Goal: Information Seeking & Learning: Learn about a topic

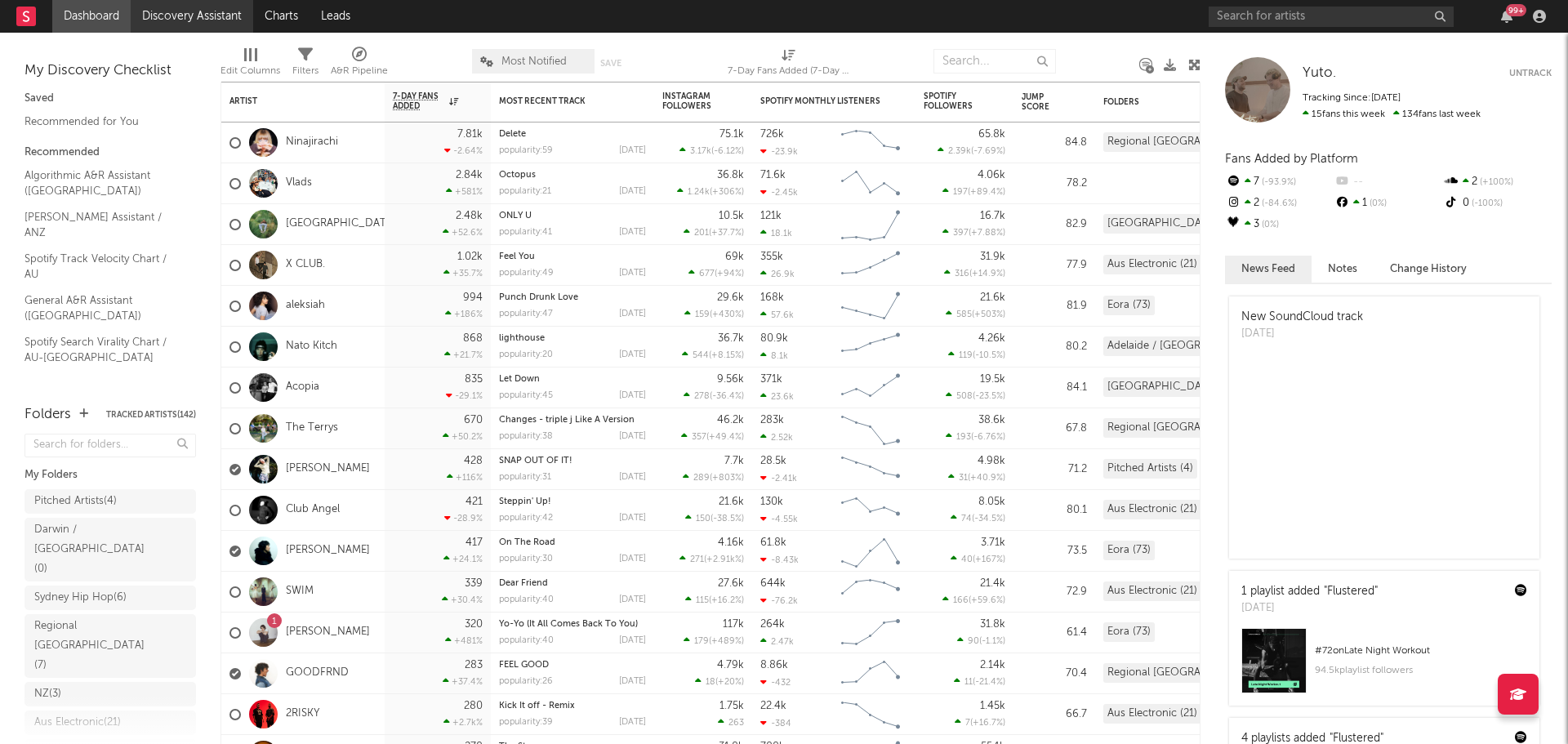
click at [203, 20] on link "Discovery Assistant" at bounding box center [192, 16] width 123 height 33
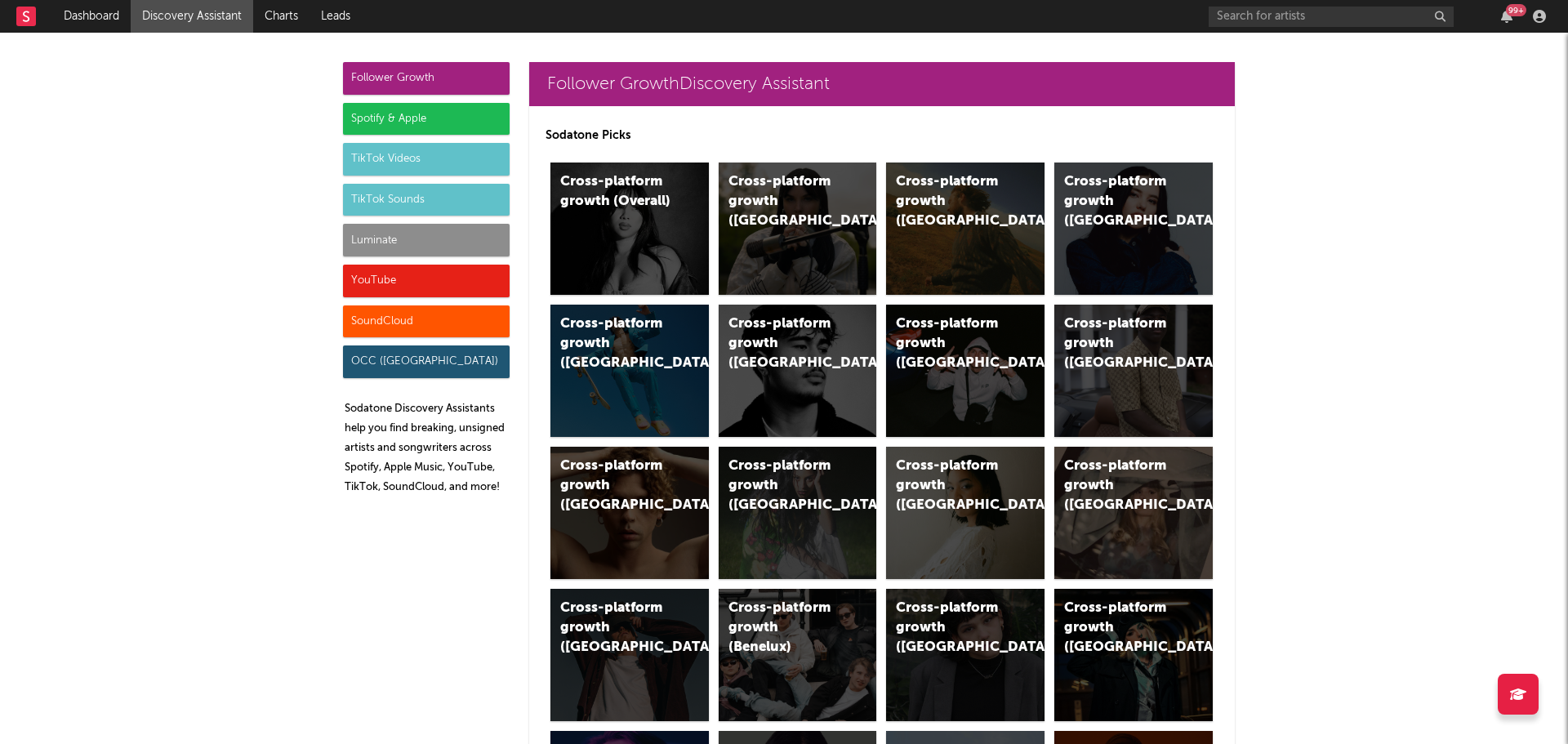
click at [437, 73] on div "Follower Growth" at bounding box center [426, 79] width 166 height 33
click at [449, 117] on div "Spotify & Apple" at bounding box center [426, 119] width 166 height 33
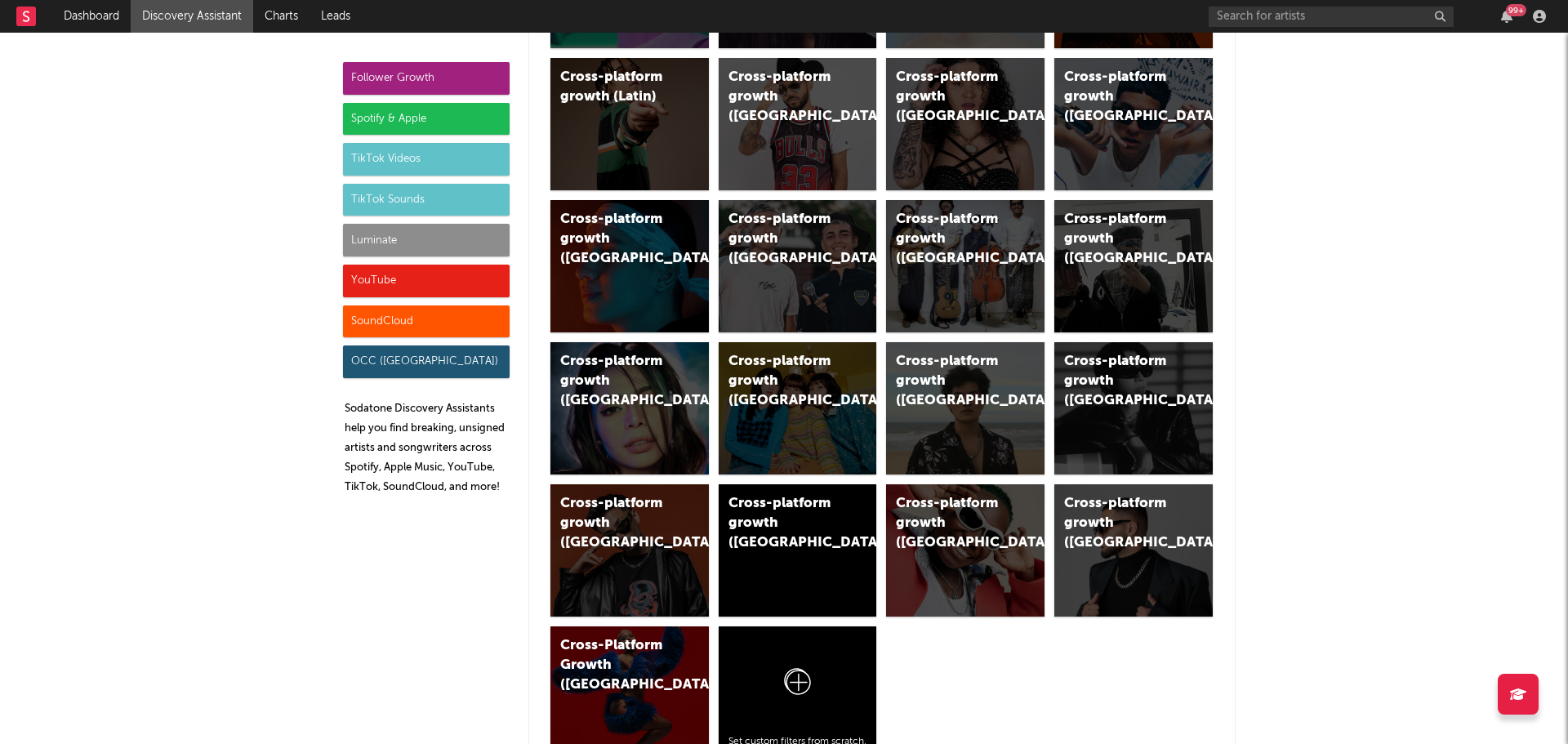
scroll to position [1632, 0]
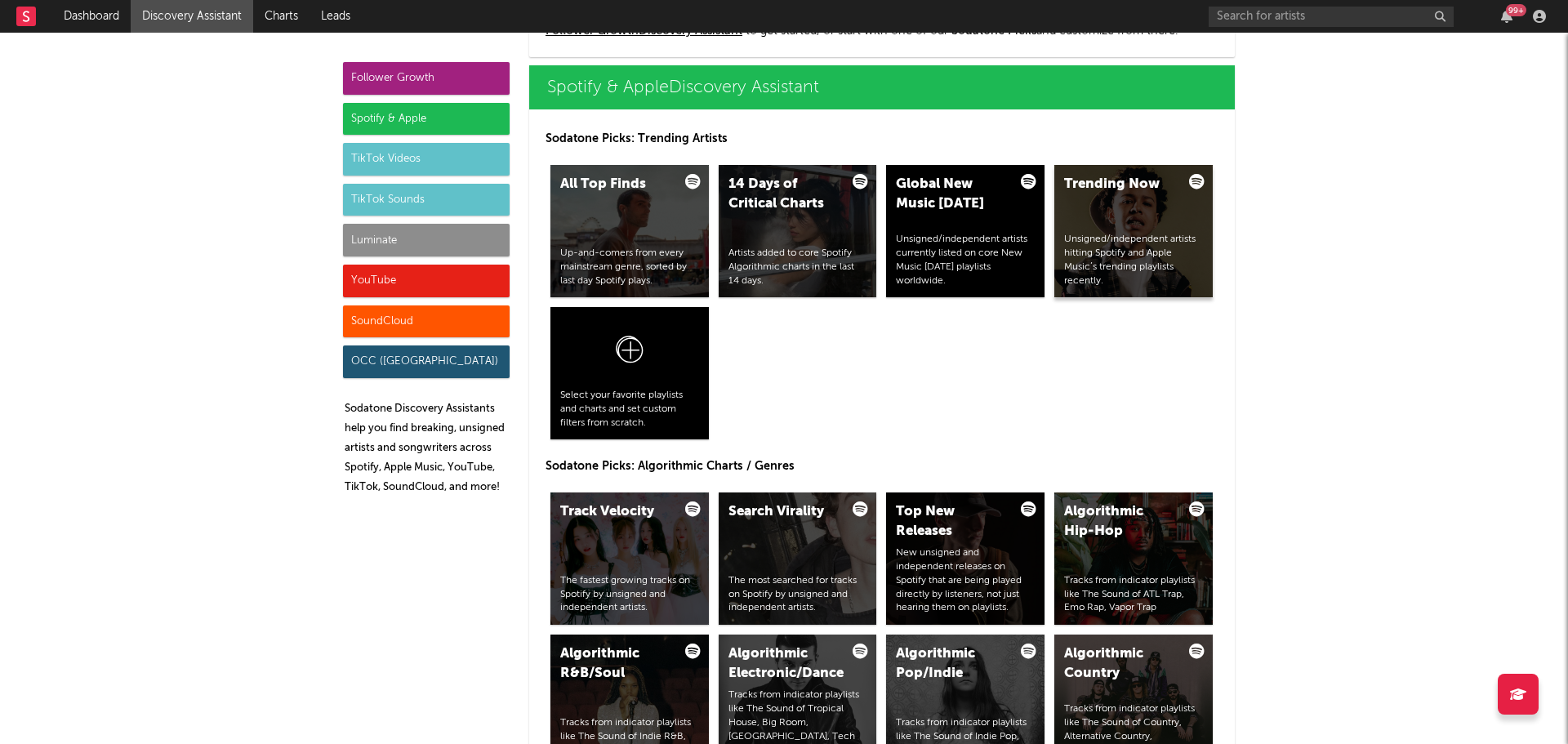
click at [1173, 258] on div "Unsigned/independent artists hitting Spotify and Apple Music’s trending playlis…" at bounding box center [1134, 260] width 139 height 55
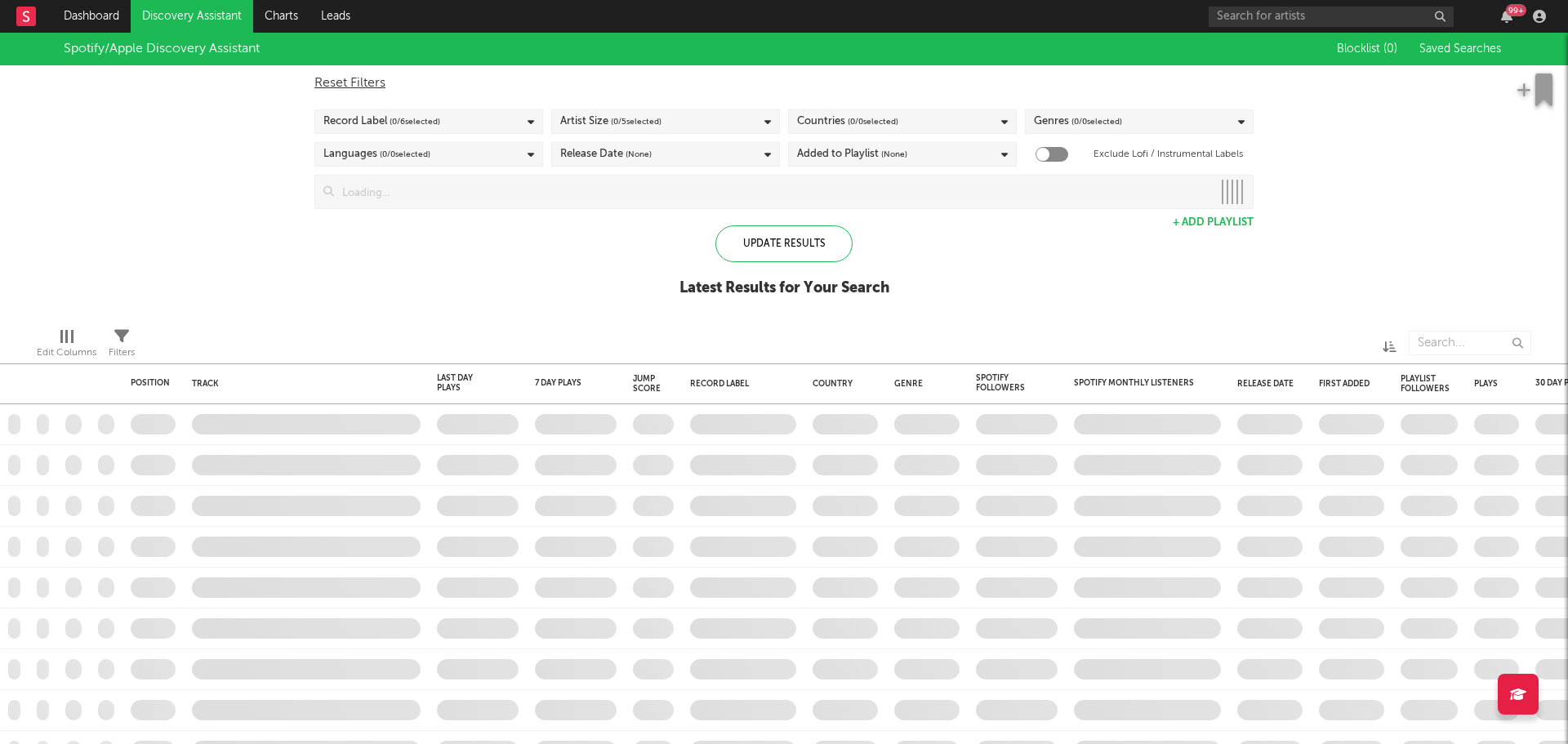
click at [596, 126] on div "Artist Size ( 0 / 5 selected)" at bounding box center [611, 122] width 101 height 20
click at [596, 127] on div "Artist Size ( 0 / 5 selected)" at bounding box center [611, 122] width 101 height 20
click at [434, 129] on span "( 0 / 6 selected)" at bounding box center [415, 122] width 51 height 20
click at [437, 112] on span "( 0 / 6 selected)" at bounding box center [415, 122] width 51 height 20
click at [437, 116] on span "( 0 / 6 selected)" at bounding box center [415, 122] width 51 height 20
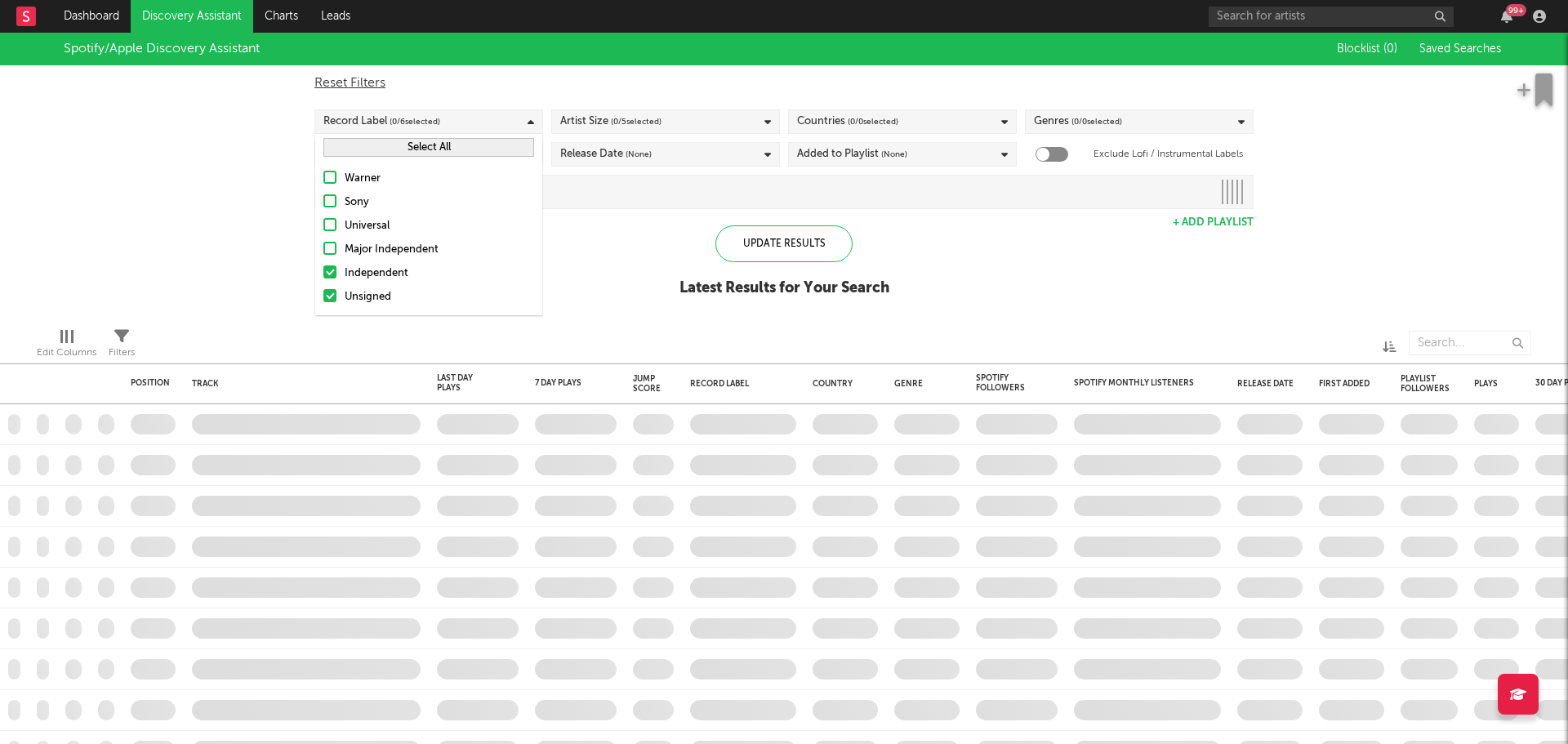
checkbox input "true"
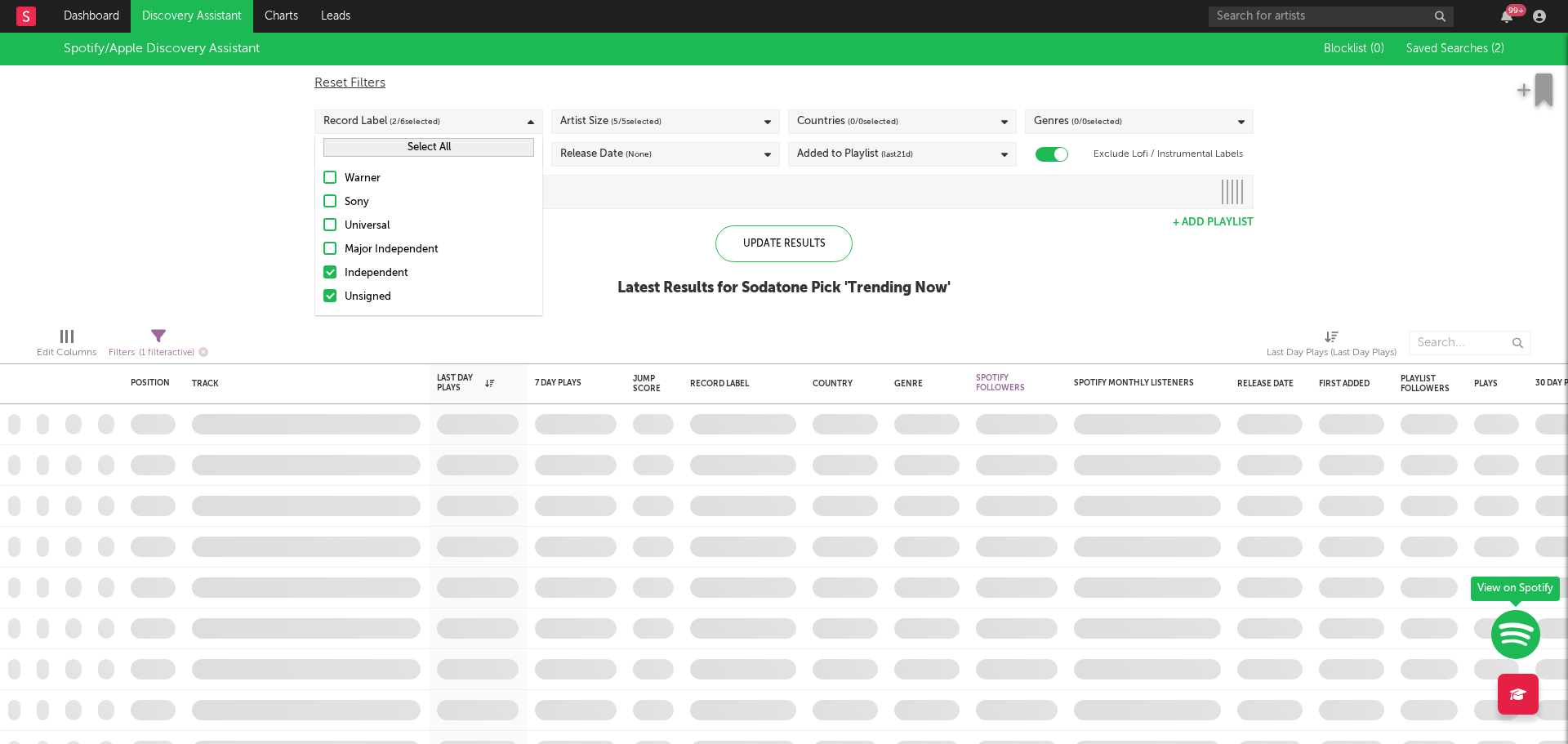
click at [545, 273] on div "Spotify/Apple Discovery Assistant Blocklist ( 0 ) Saved Searches ( 2 ) Reset Fi…" at bounding box center [784, 173] width 1568 height 282
click at [630, 145] on span "(None)" at bounding box center [639, 154] width 26 height 20
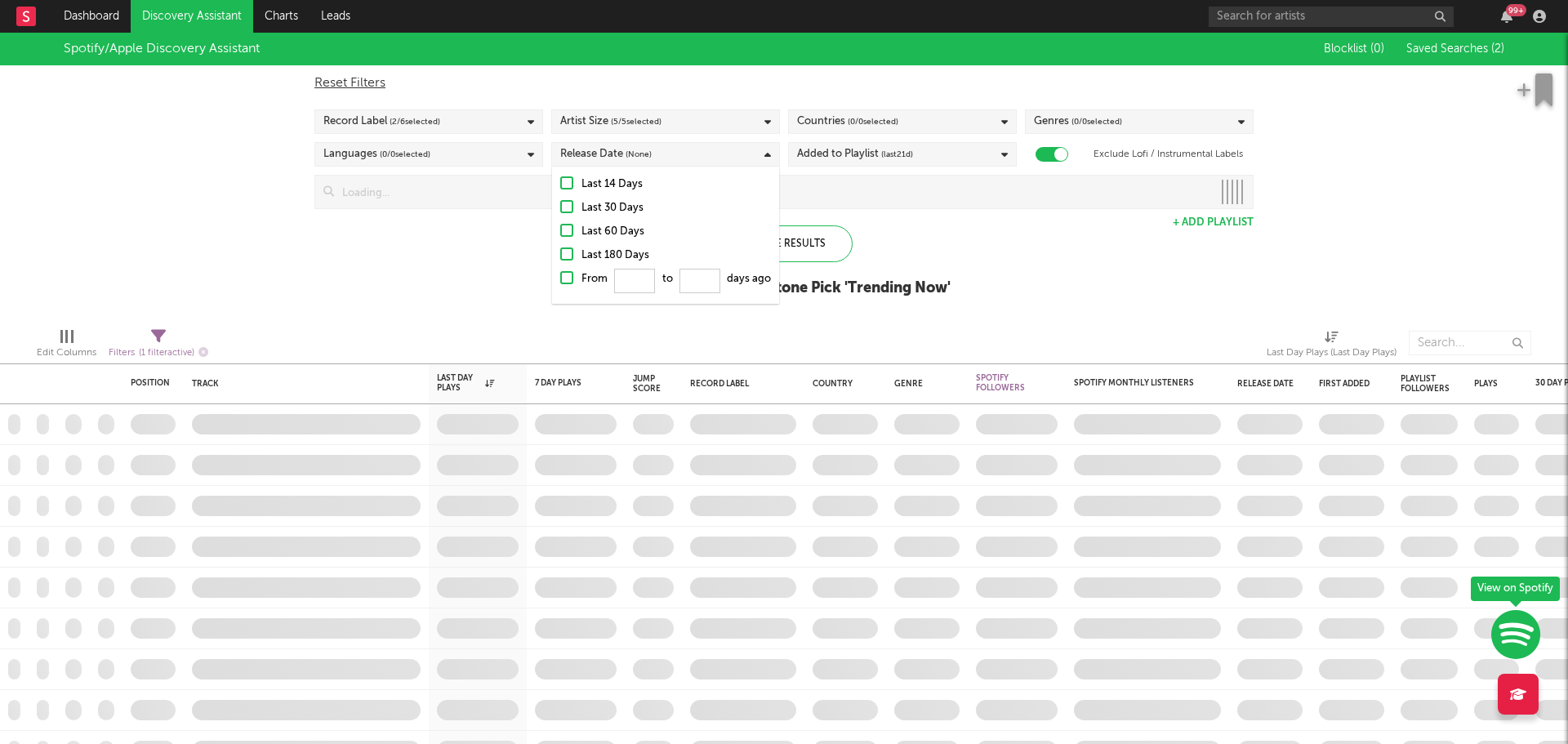
click at [620, 186] on div "Last 14 Days" at bounding box center [677, 185] width 190 height 20
click at [560, 186] on input "Last 14 Days" at bounding box center [560, 185] width 0 height 20
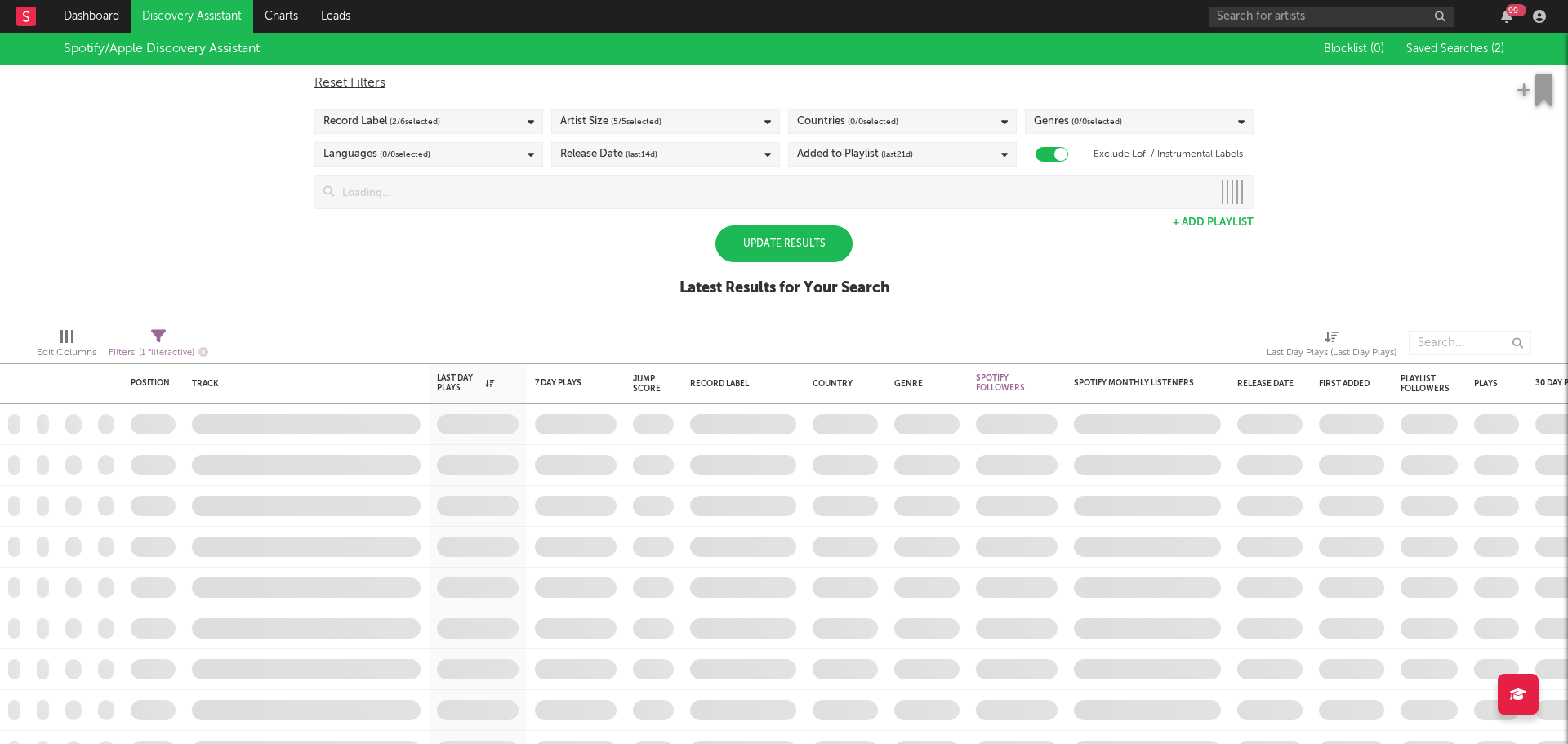
click at [1038, 242] on div "Spotify/Apple Discovery Assistant Blocklist ( 0 ) Saved Searches ( 2 ) Reset Fi…" at bounding box center [784, 173] width 1568 height 282
click at [891, 116] on span "( 0 / 0 selected)" at bounding box center [873, 122] width 51 height 20
click at [790, 241] on div "Update Results" at bounding box center [784, 244] width 137 height 37
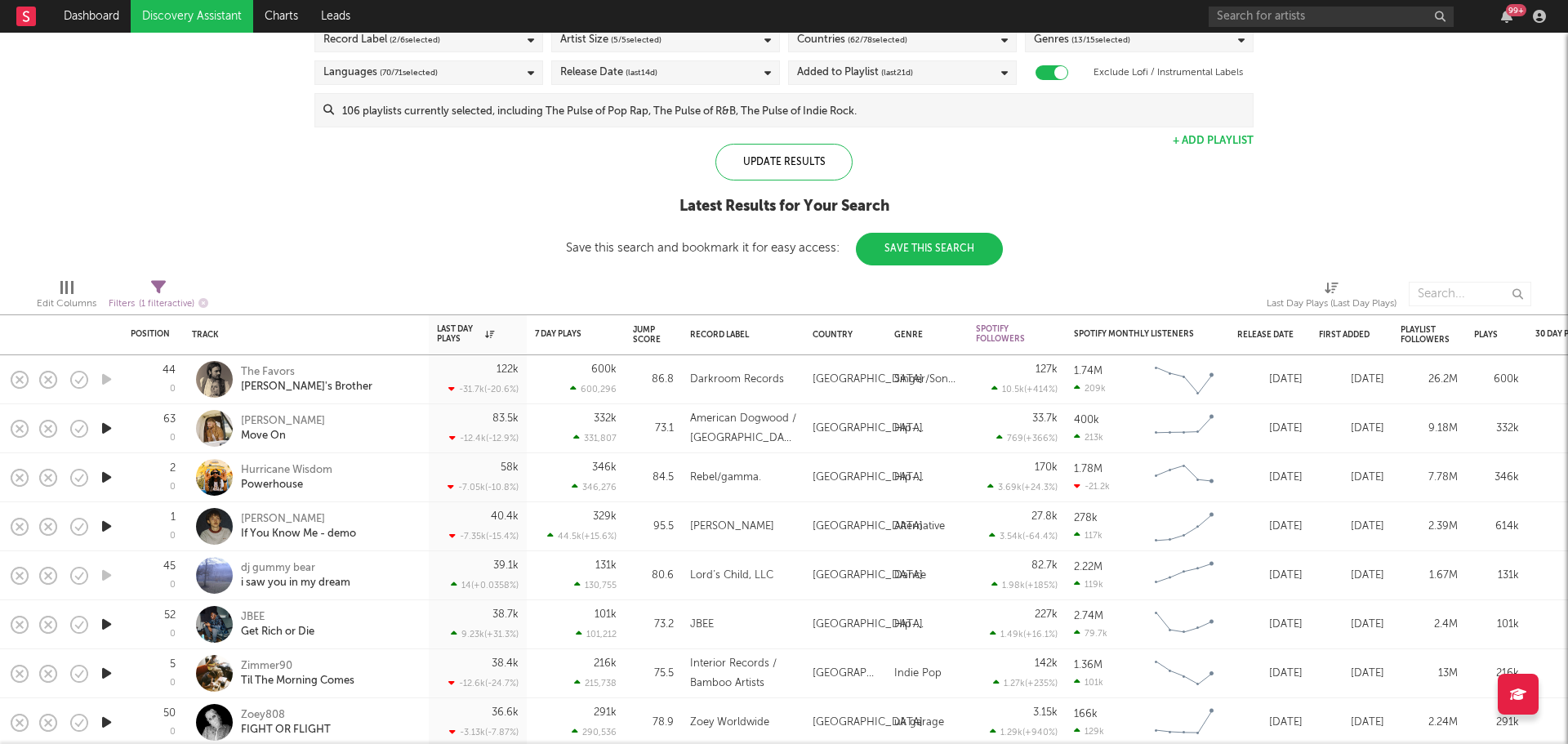
click at [76, 293] on span "Edit Columns" at bounding box center [67, 297] width 60 height 33
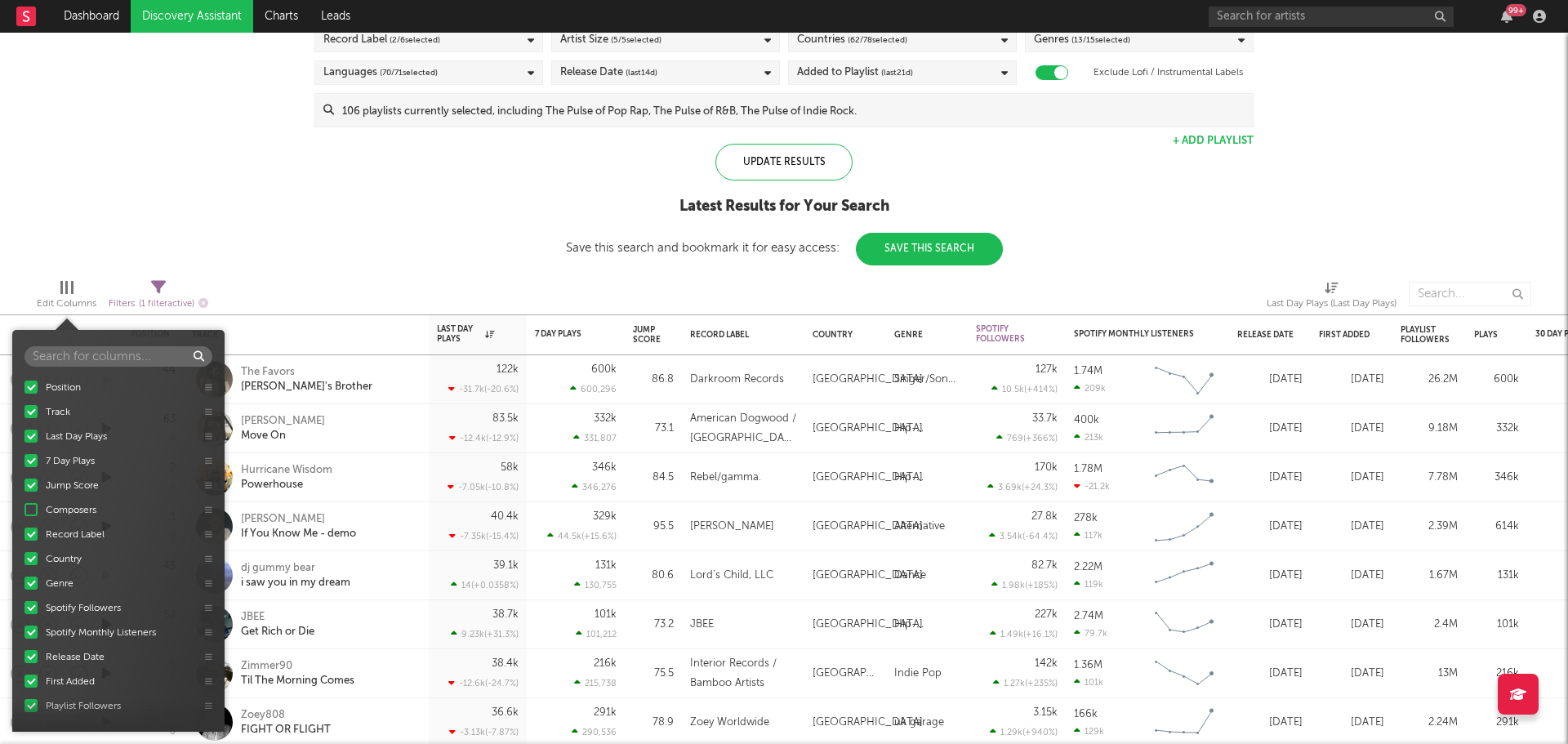
scroll to position [245, 0]
type input "s"
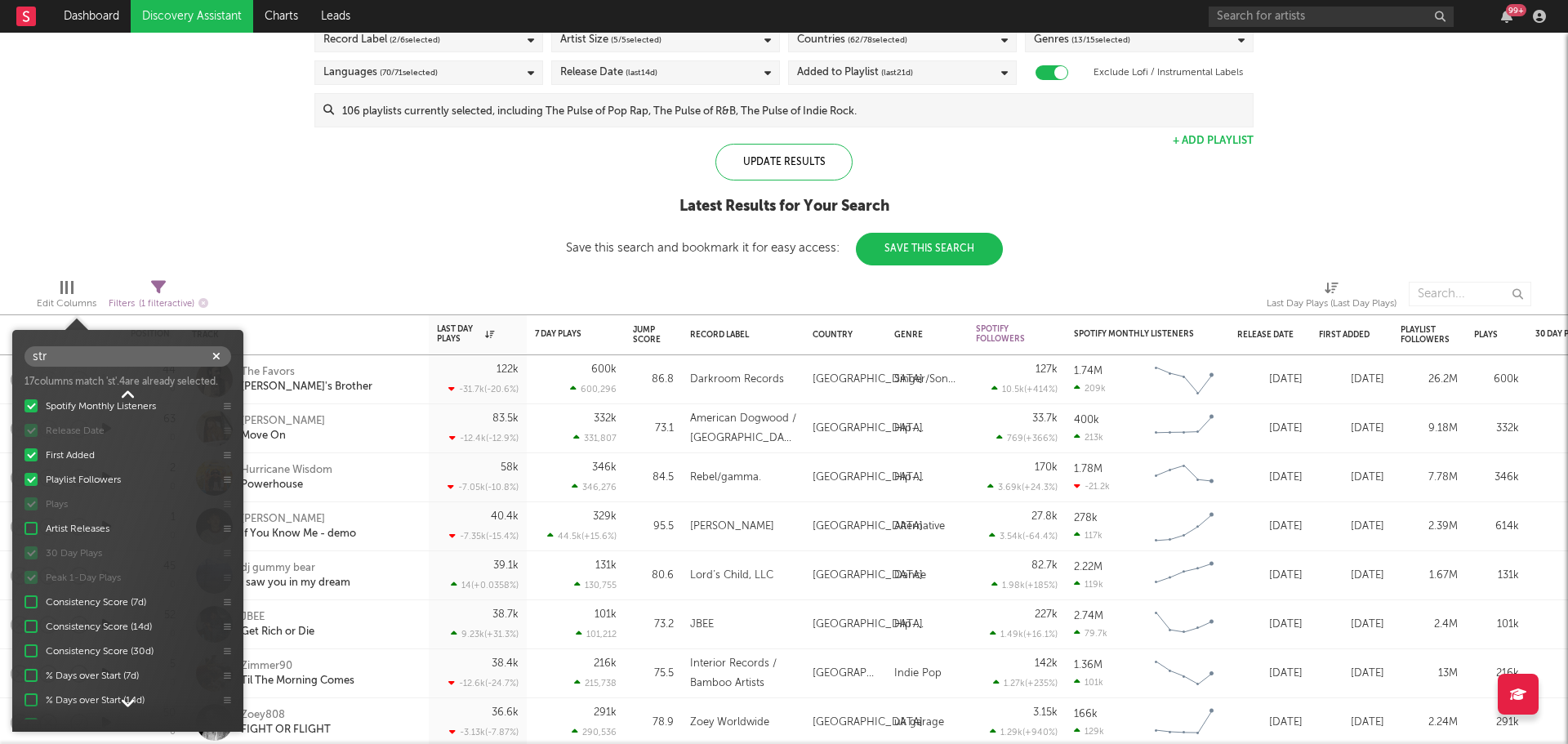
scroll to position [74, 0]
type input "s"
type input "list"
drag, startPoint x: 227, startPoint y: 551, endPoint x: 180, endPoint y: 446, distance: 115.0
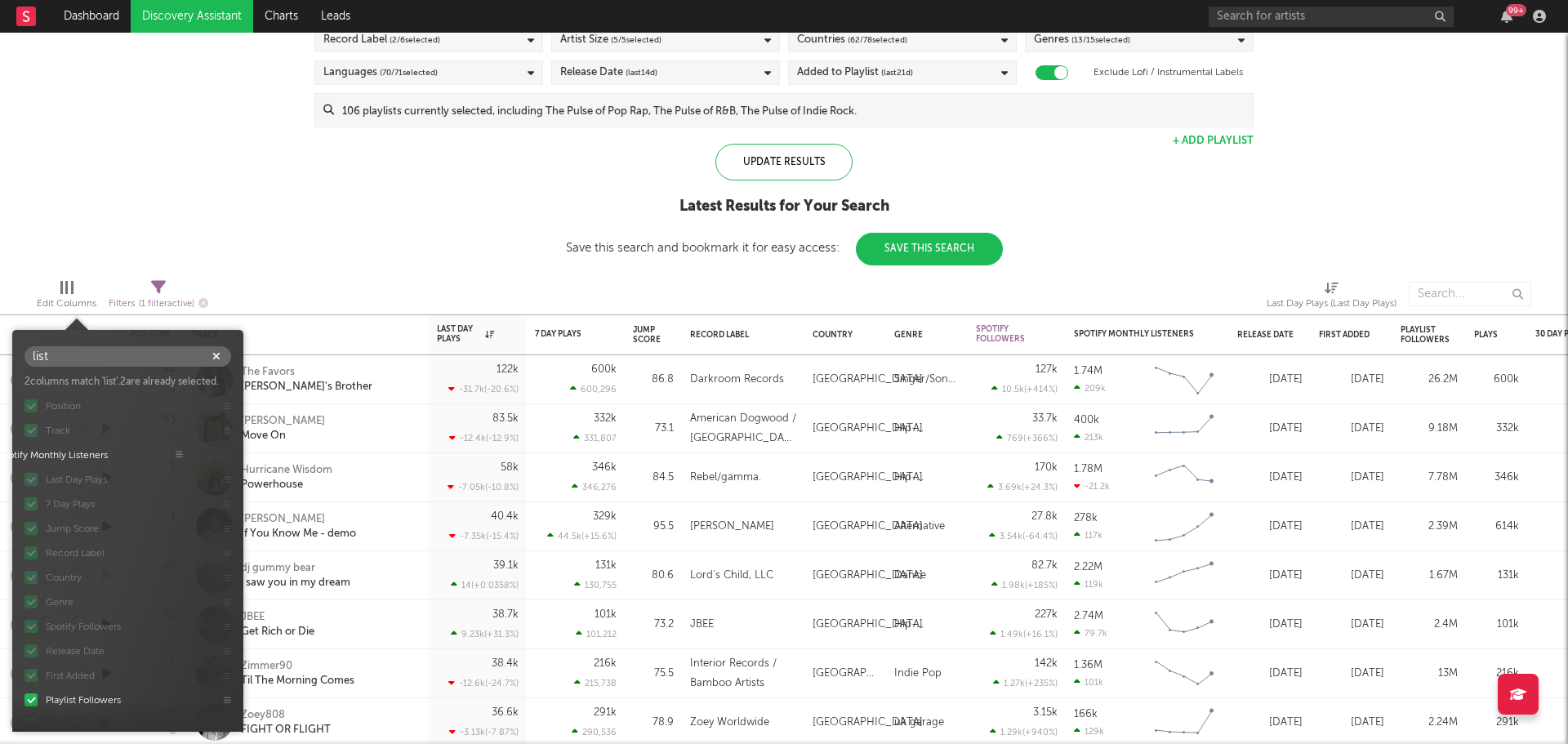
click at [180, 446] on div "Position Track Last Day Plays 7 Day Plays Jump Score Record Label Country Genre…" at bounding box center [128, 556] width 231 height 326
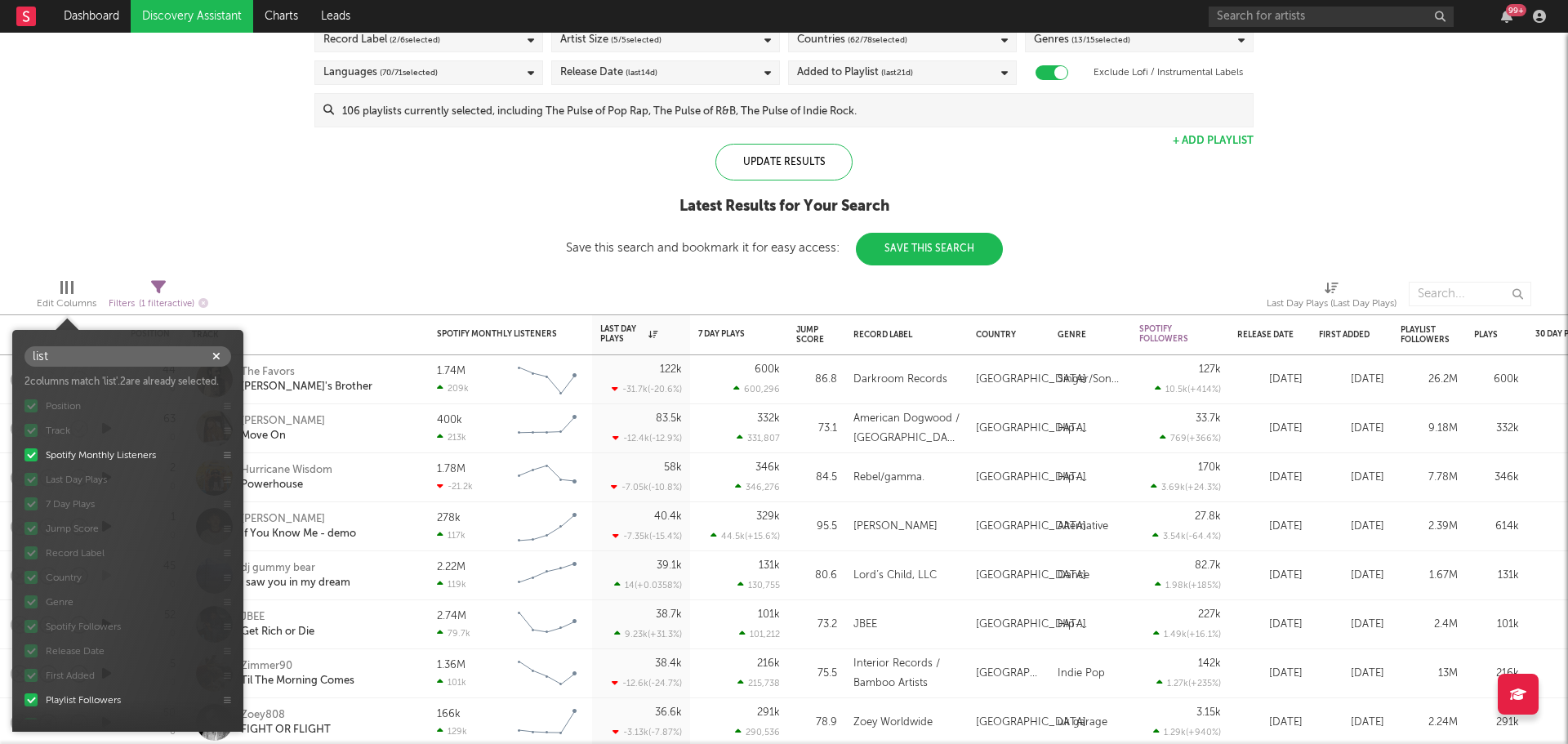
click at [548, 278] on div at bounding box center [472, 293] width 505 height 41
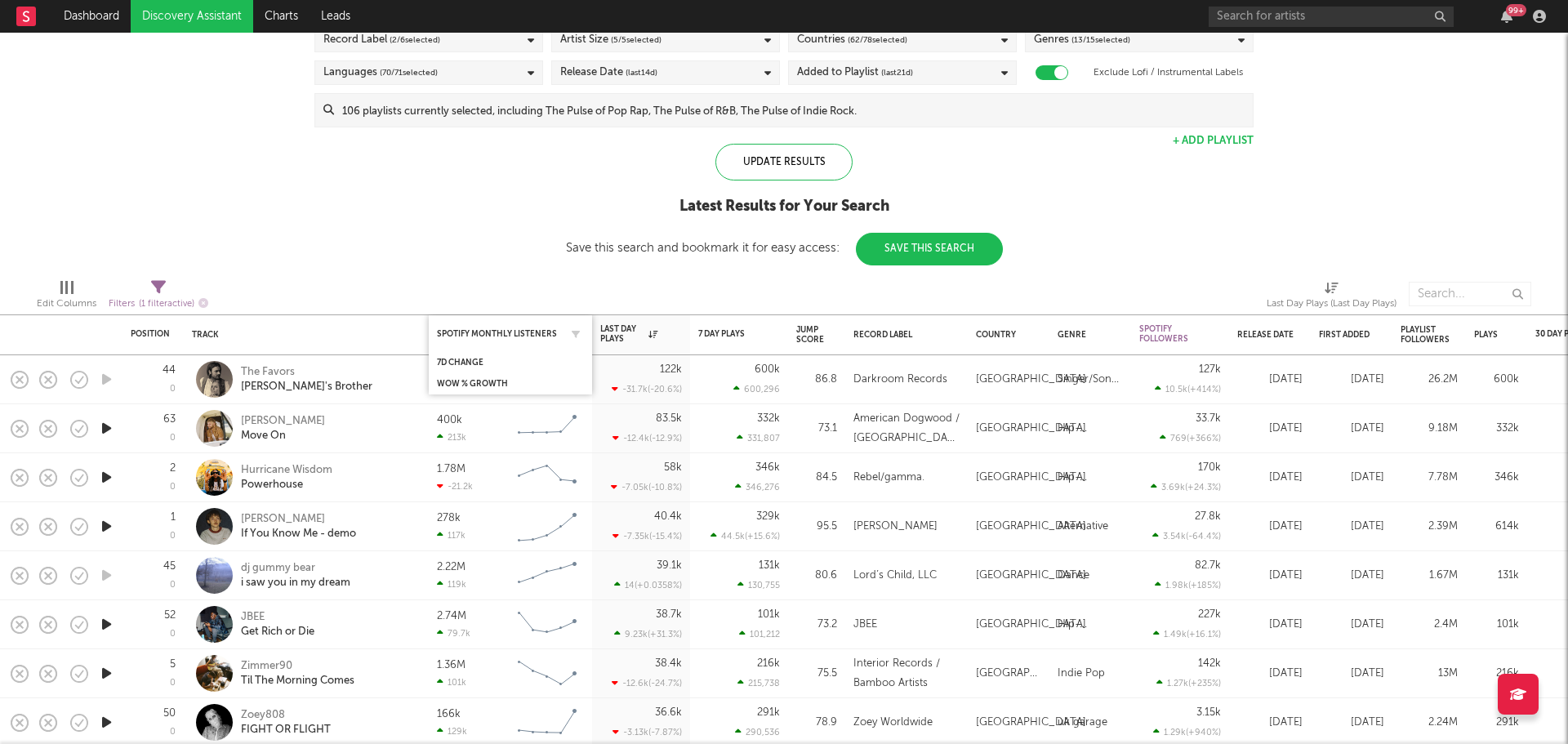
click at [530, 323] on div "Spotify Monthly Listeners" at bounding box center [510, 333] width 147 height 32
click at [569, 329] on button "button" at bounding box center [576, 334] width 16 height 16
select select "max"
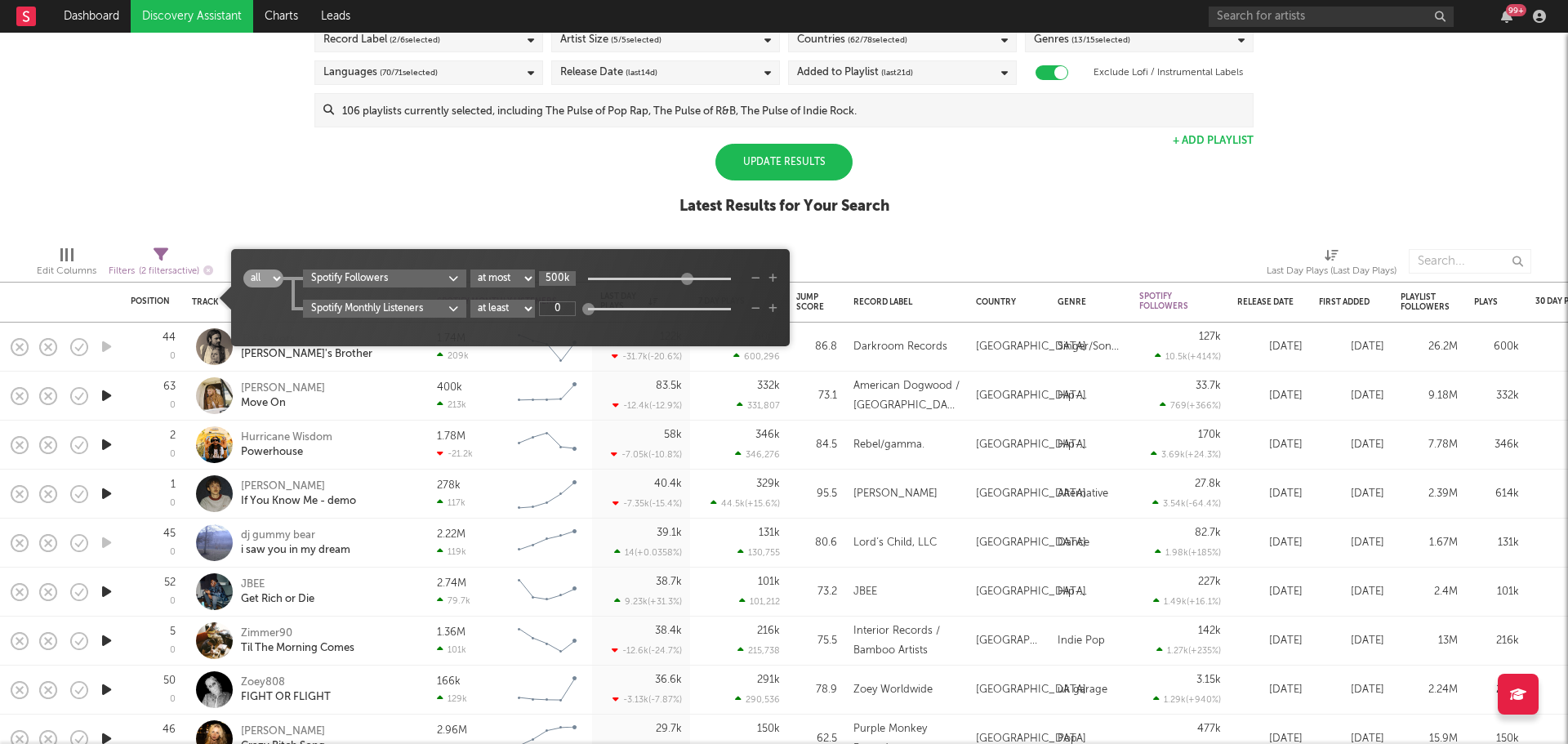
click at [553, 275] on input "500k" at bounding box center [557, 278] width 37 height 14
click at [534, 304] on select "at least at most between" at bounding box center [502, 309] width 64 height 18
type input "1M"
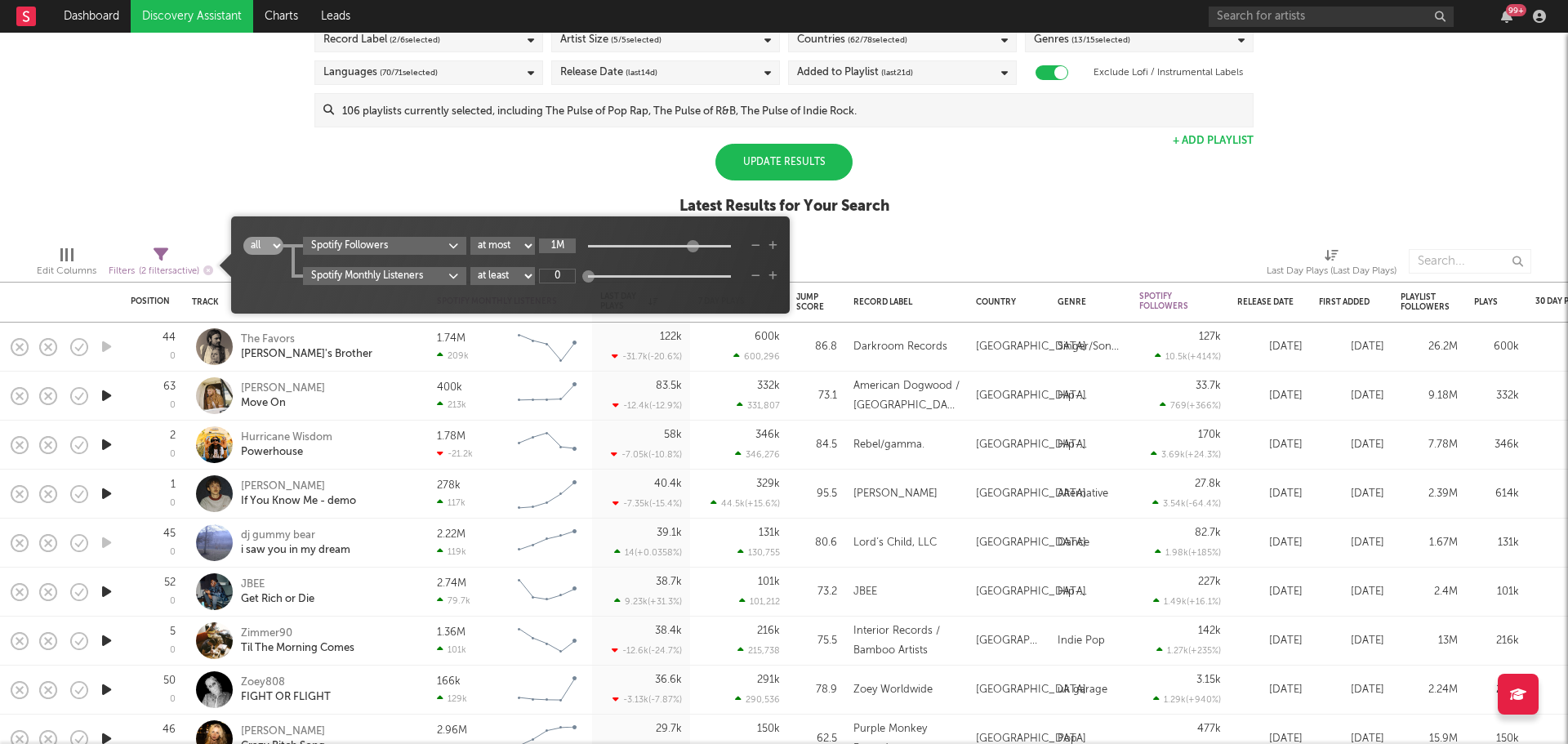
click at [569, 249] on input "1M" at bounding box center [557, 246] width 37 height 14
type input "1M"
click at [555, 269] on input "0" at bounding box center [557, 276] width 37 height 14
type input "1M"
click at [916, 248] on div at bounding box center [1003, 261] width 502 height 41
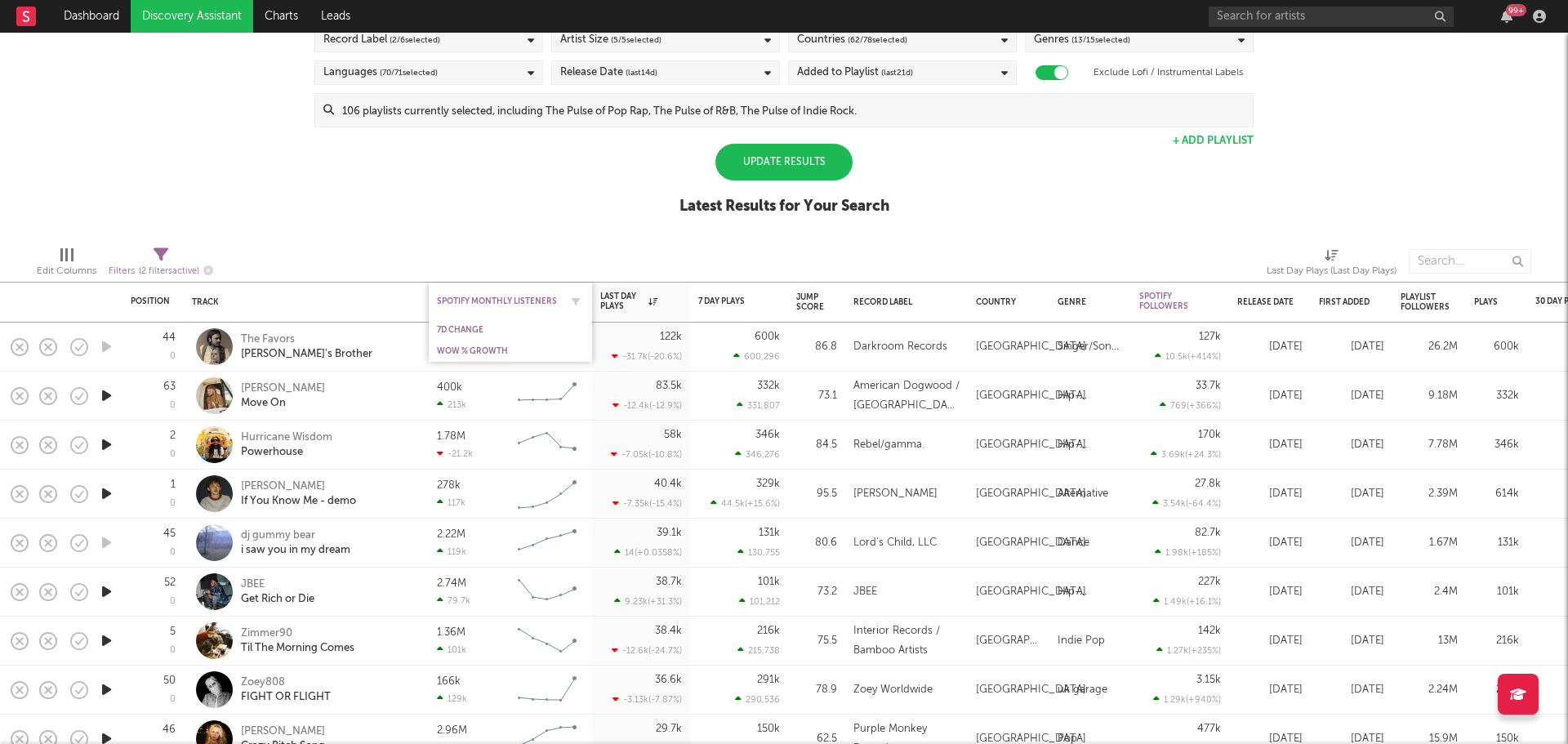
click at [499, 290] on div "Spotify Monthly Listeners" at bounding box center [510, 301] width 147 height 32
click at [582, 300] on button "button" at bounding box center [576, 302] width 16 height 16
select select "max"
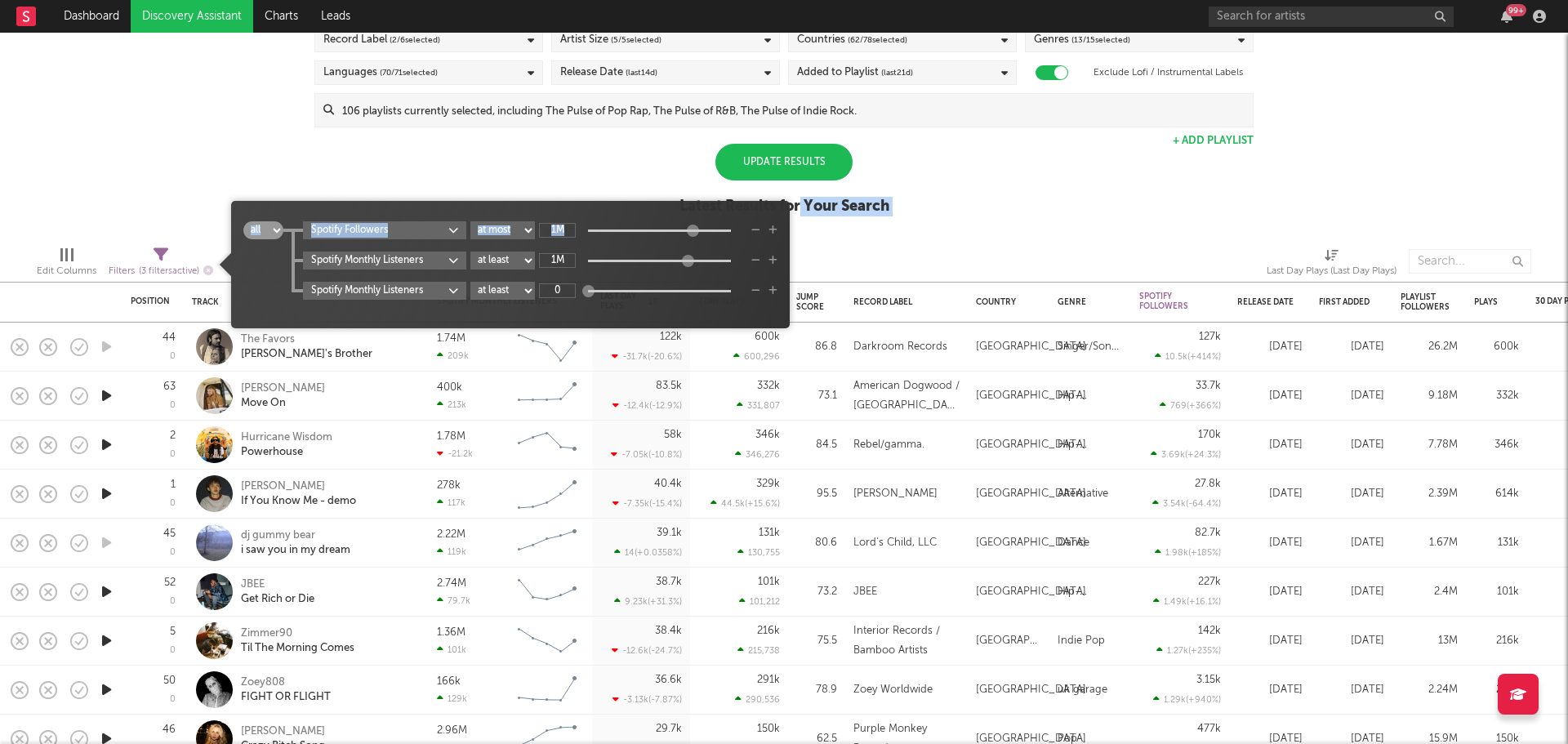
drag, startPoint x: 712, startPoint y: 227, endPoint x: 801, endPoint y: 229, distance: 89.0
click at [801, 229] on body "Dashboard Discovery Assistant Charts Leads 99 + Notifications Settings Mark all…" at bounding box center [784, 372] width 1568 height 744
type input "159M"
drag, startPoint x: 694, startPoint y: 227, endPoint x: 765, endPoint y: 235, distance: 71.4
click at [760, 235] on div "Spotify Followers at least at most between 159M" at bounding box center [540, 230] width 474 height 18
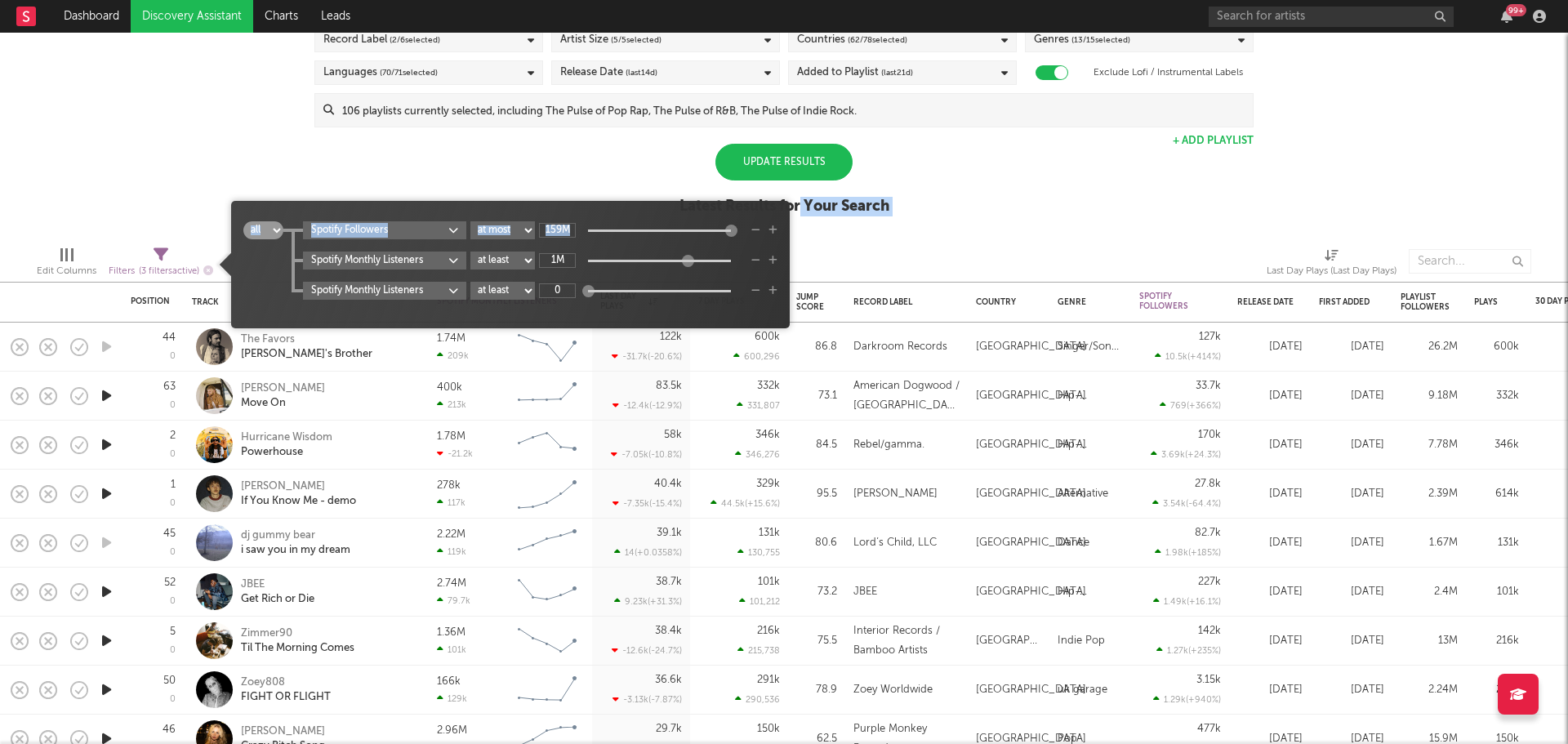
drag, startPoint x: 733, startPoint y: 232, endPoint x: 871, endPoint y: 239, distance: 138.2
click at [790, 235] on body "Dashboard Discovery Assistant Charts Leads 99 + Notifications Settings Mark all…" at bounding box center [784, 372] width 1568 height 744
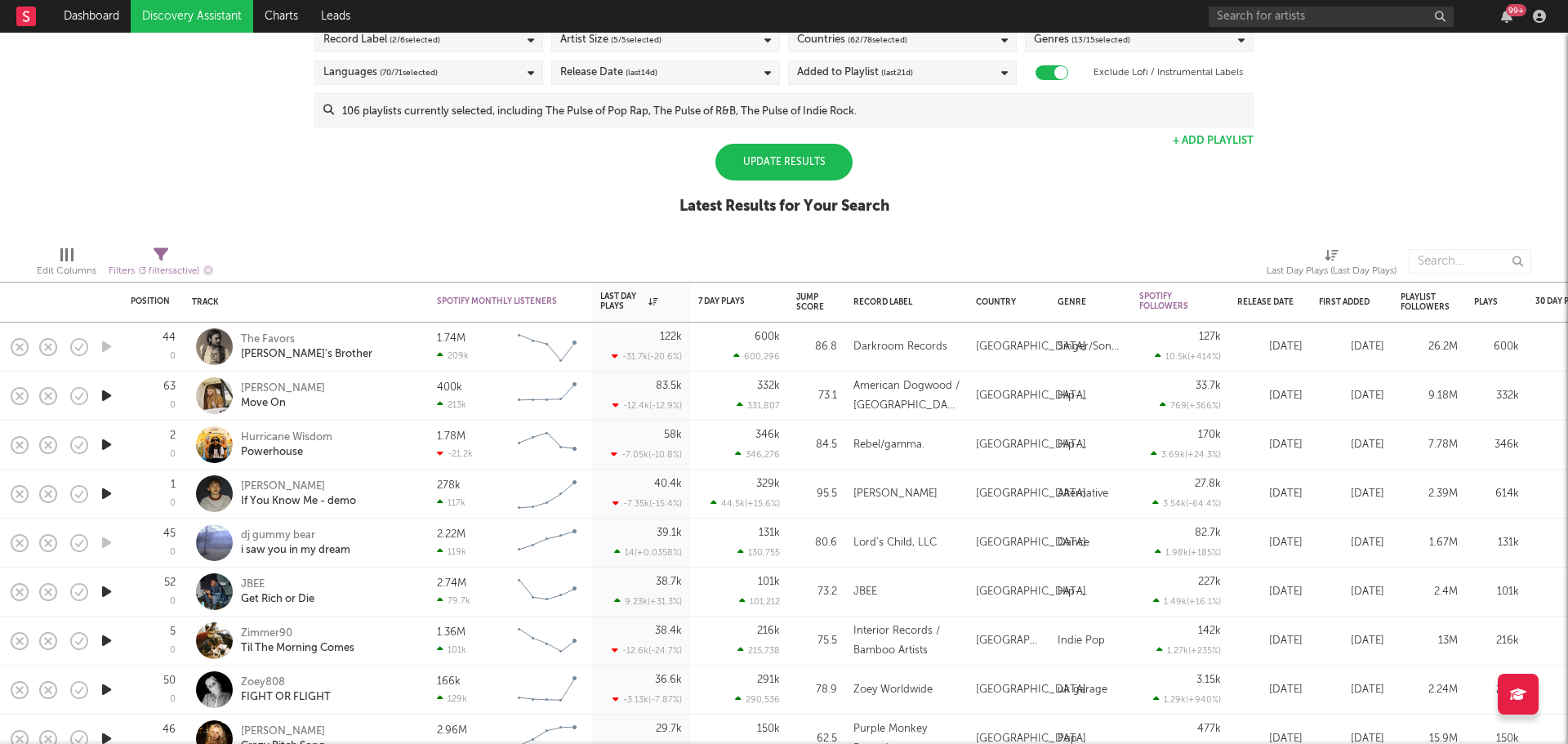
click at [967, 242] on div at bounding box center [1003, 261] width 502 height 41
click at [811, 172] on div "Update Results" at bounding box center [784, 162] width 137 height 37
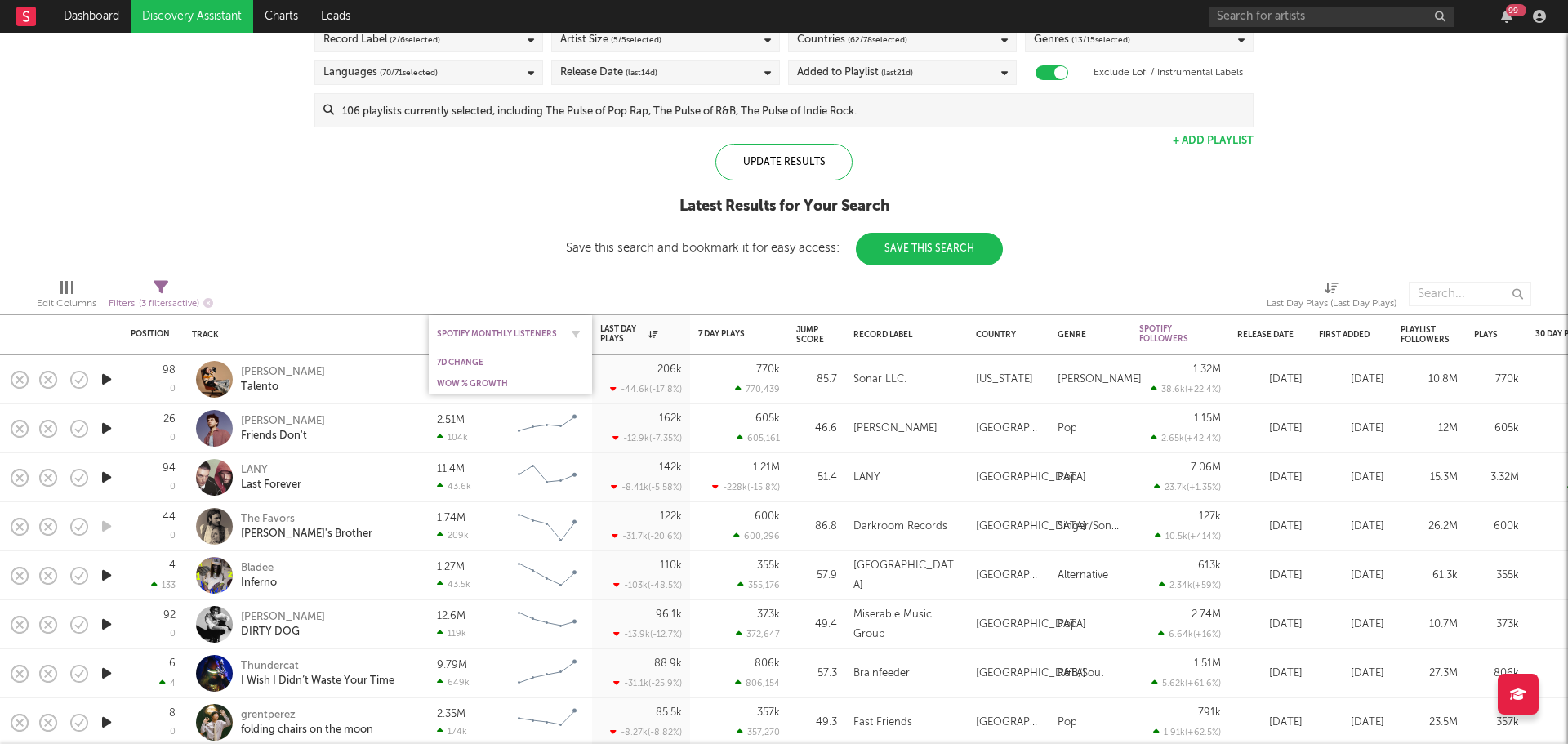
click at [519, 340] on div "Spotify Monthly Listeners" at bounding box center [510, 333] width 147 height 32
click at [576, 332] on icon "button" at bounding box center [575, 333] width 8 height 8
select select "max"
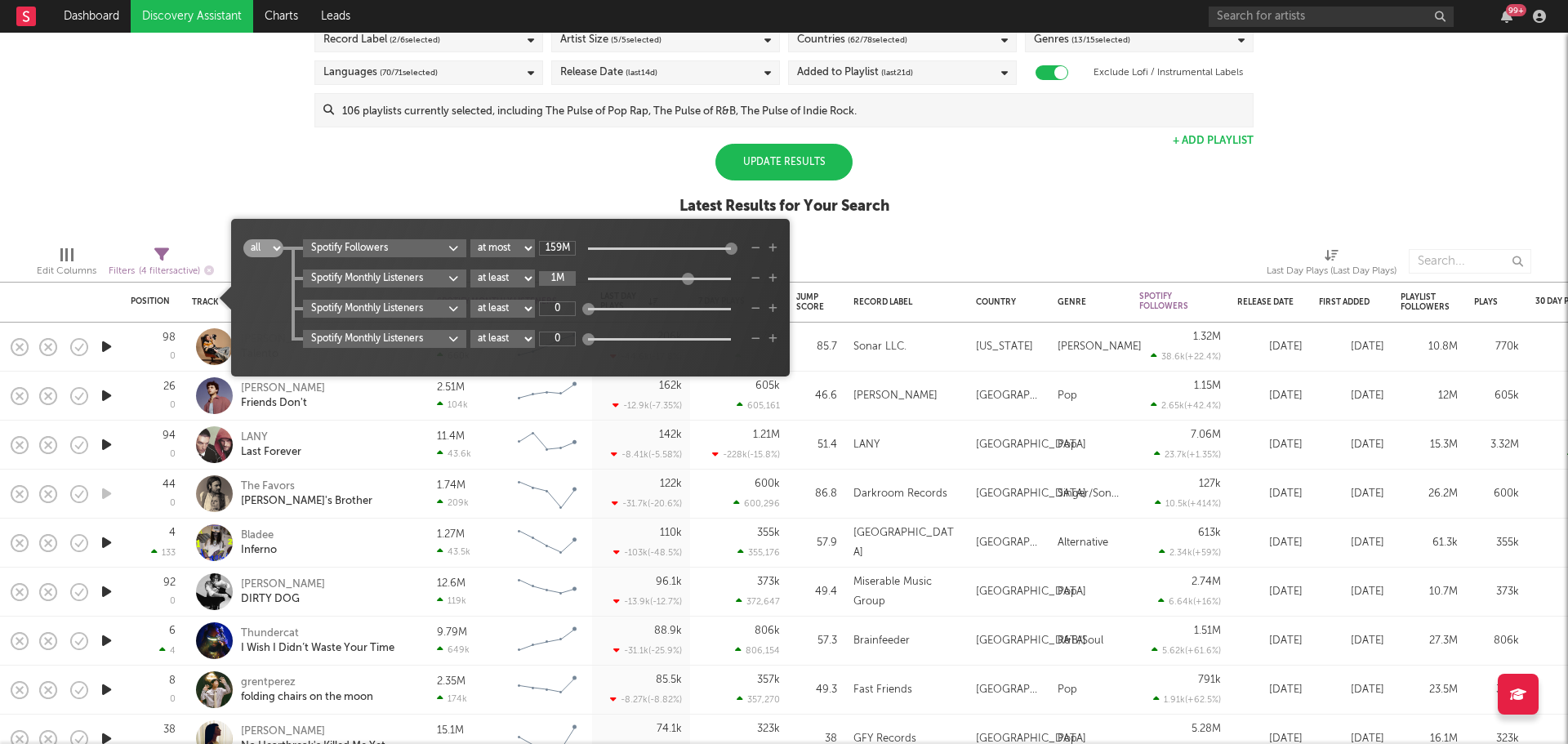
click at [565, 282] on input "1M" at bounding box center [557, 278] width 37 height 14
click at [564, 307] on input "0" at bounding box center [557, 309] width 37 height 14
click at [509, 274] on select "at least at most between" at bounding box center [502, 278] width 64 height 18
click at [471, 269] on select "at least at most between" at bounding box center [502, 278] width 64 height 18
select select "max"
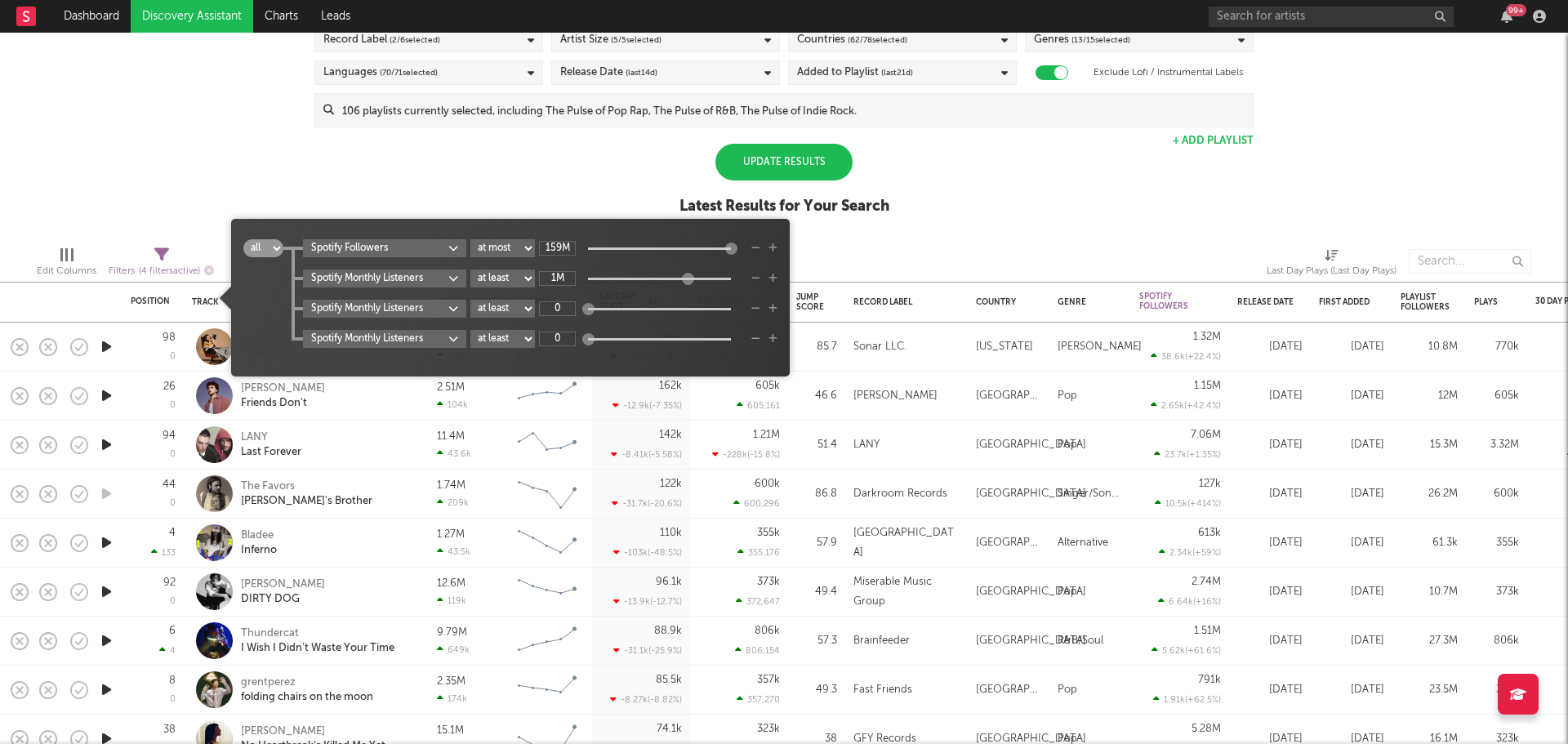
type input "0"
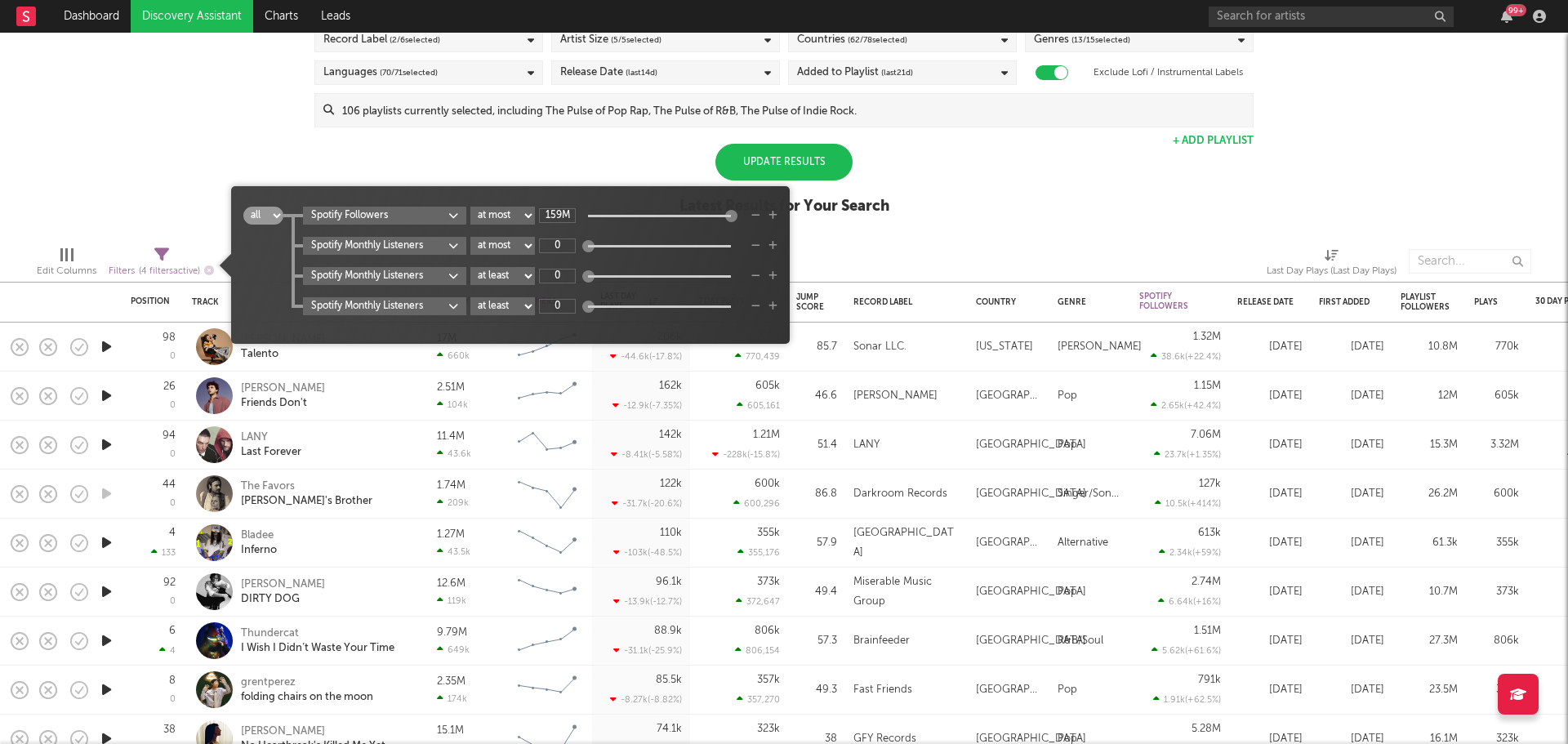
click at [885, 219] on div "Update Results Latest Results for Your Search" at bounding box center [784, 188] width 210 height 89
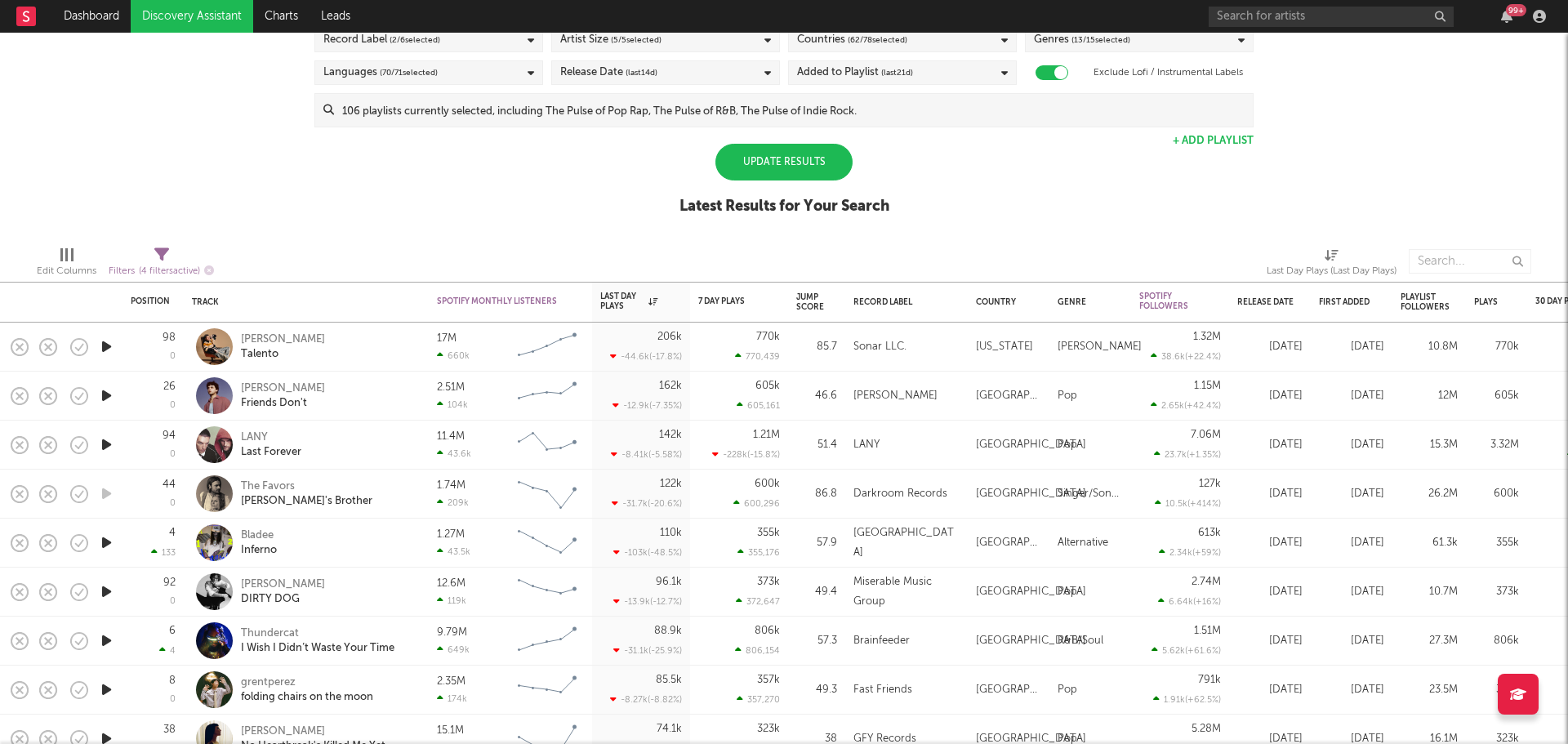
click at [783, 168] on div "Update Results" at bounding box center [784, 162] width 137 height 37
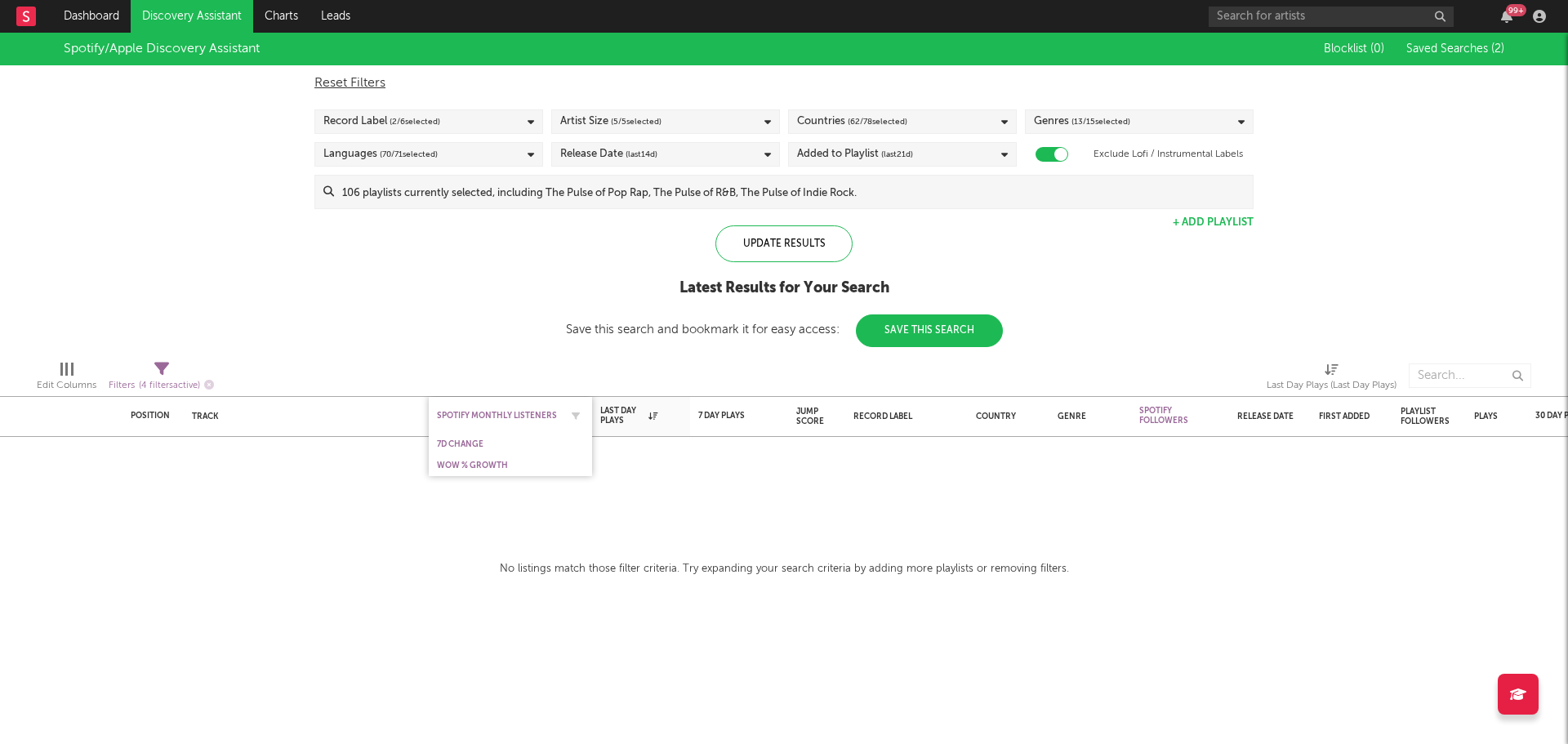
click at [524, 408] on div "Spotify Monthly Listeners" at bounding box center [510, 414] width 147 height 32
click at [577, 414] on icon "button" at bounding box center [575, 415] width 8 height 8
select select "max"
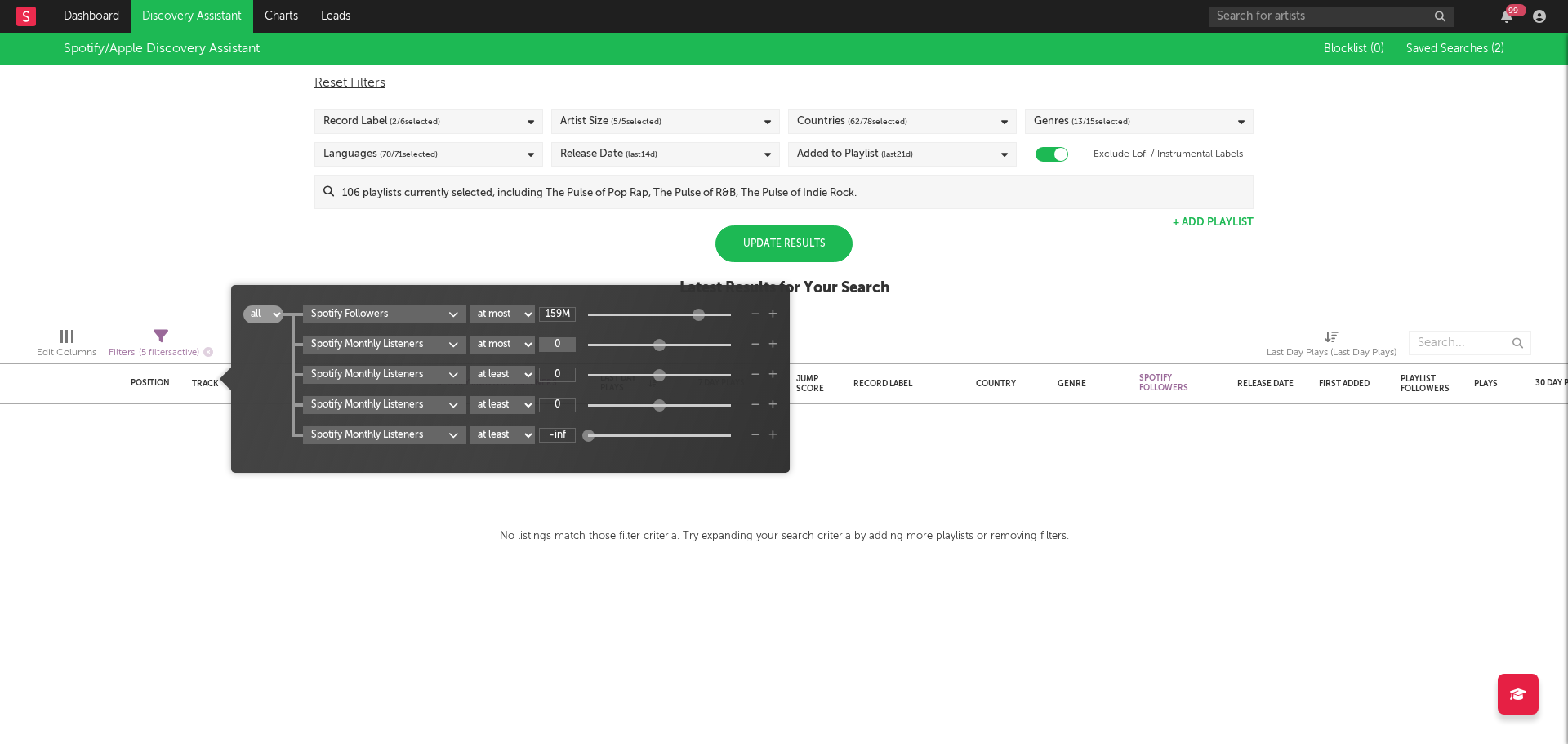
click at [551, 347] on input "0" at bounding box center [557, 345] width 37 height 14
type input "1M"
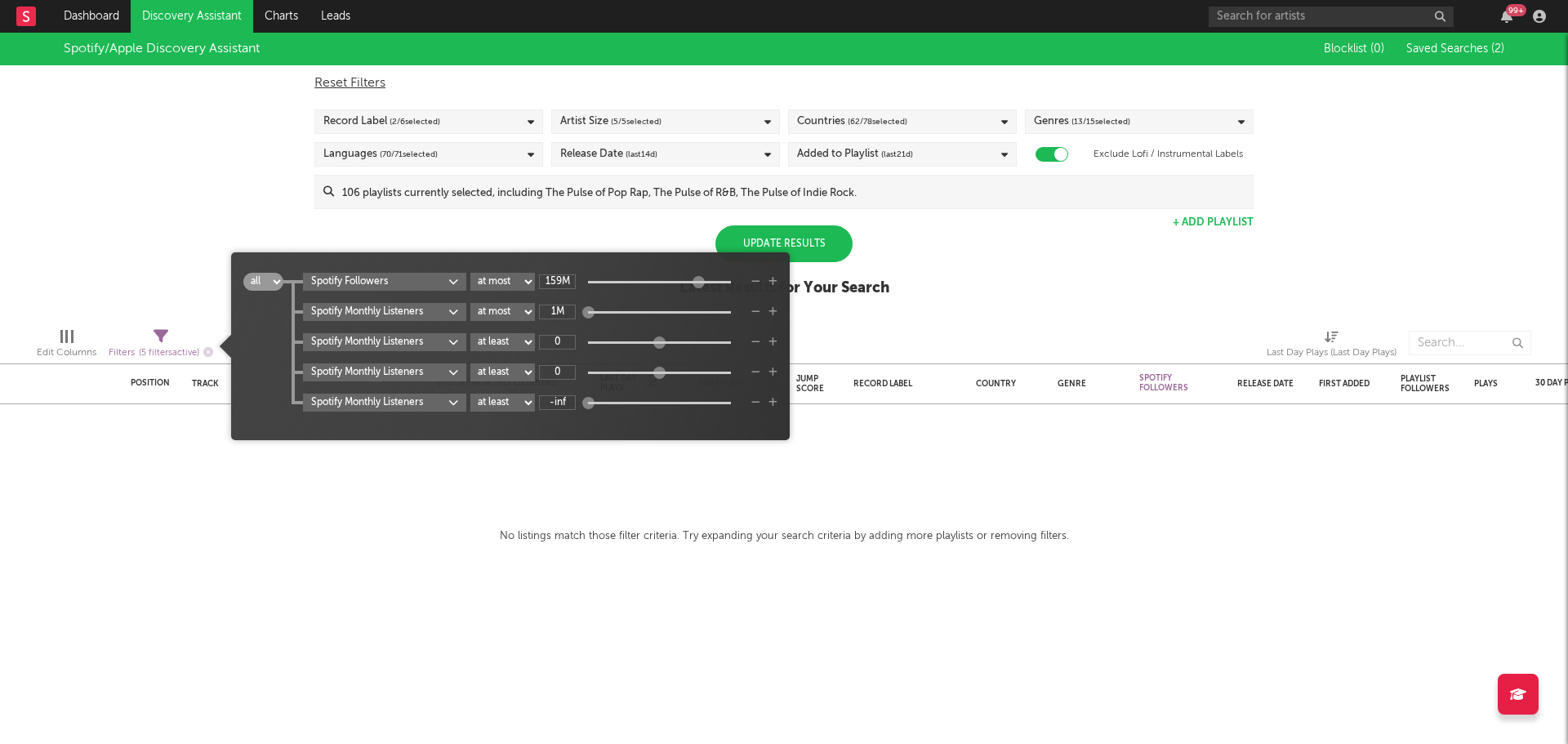
click at [1006, 265] on div "Spotify/Apple Discovery Assistant Blocklist ( 0 ) Saved Searches ( 2 ) Reset Fi…" at bounding box center [784, 173] width 1568 height 282
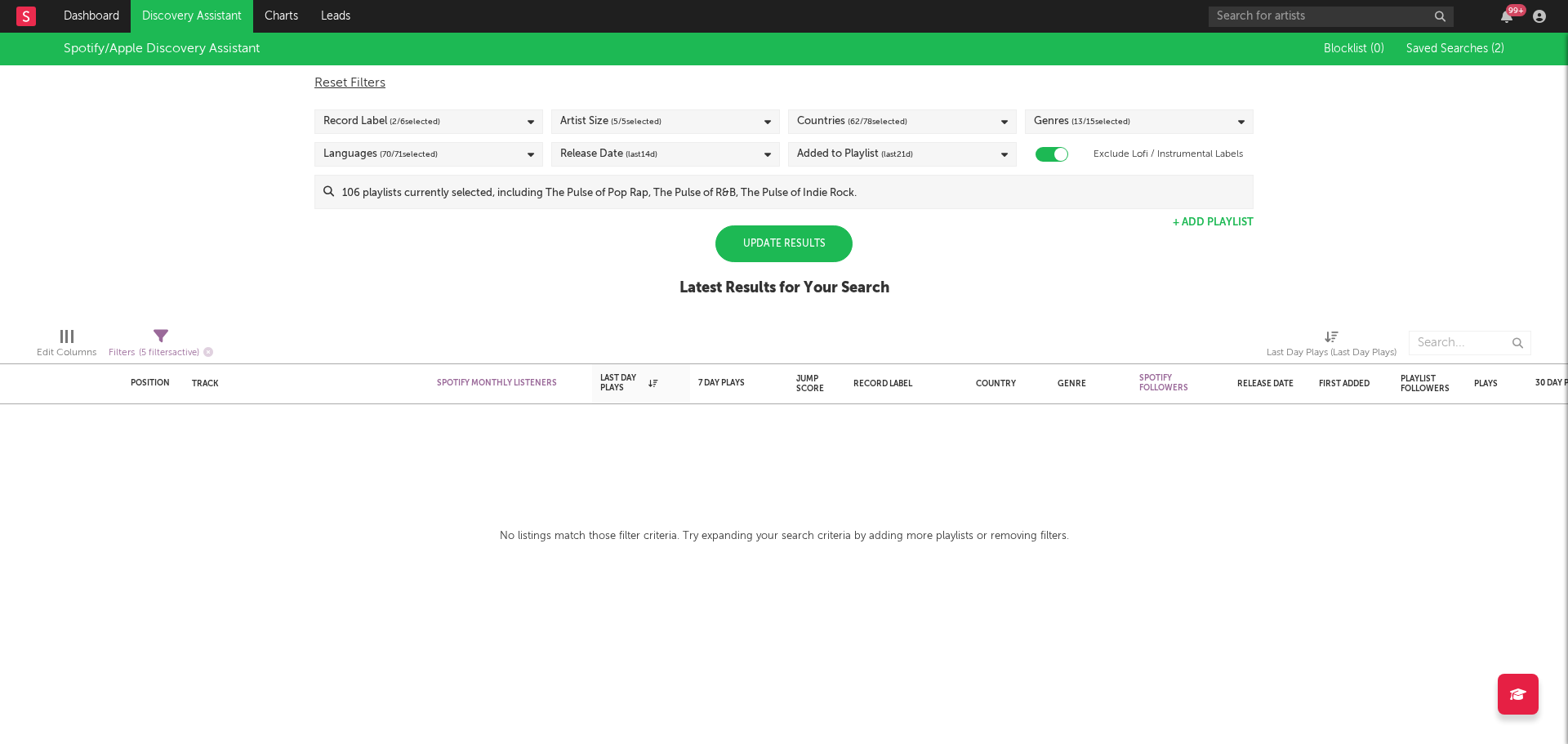
click at [840, 246] on div "Update Results" at bounding box center [784, 244] width 137 height 37
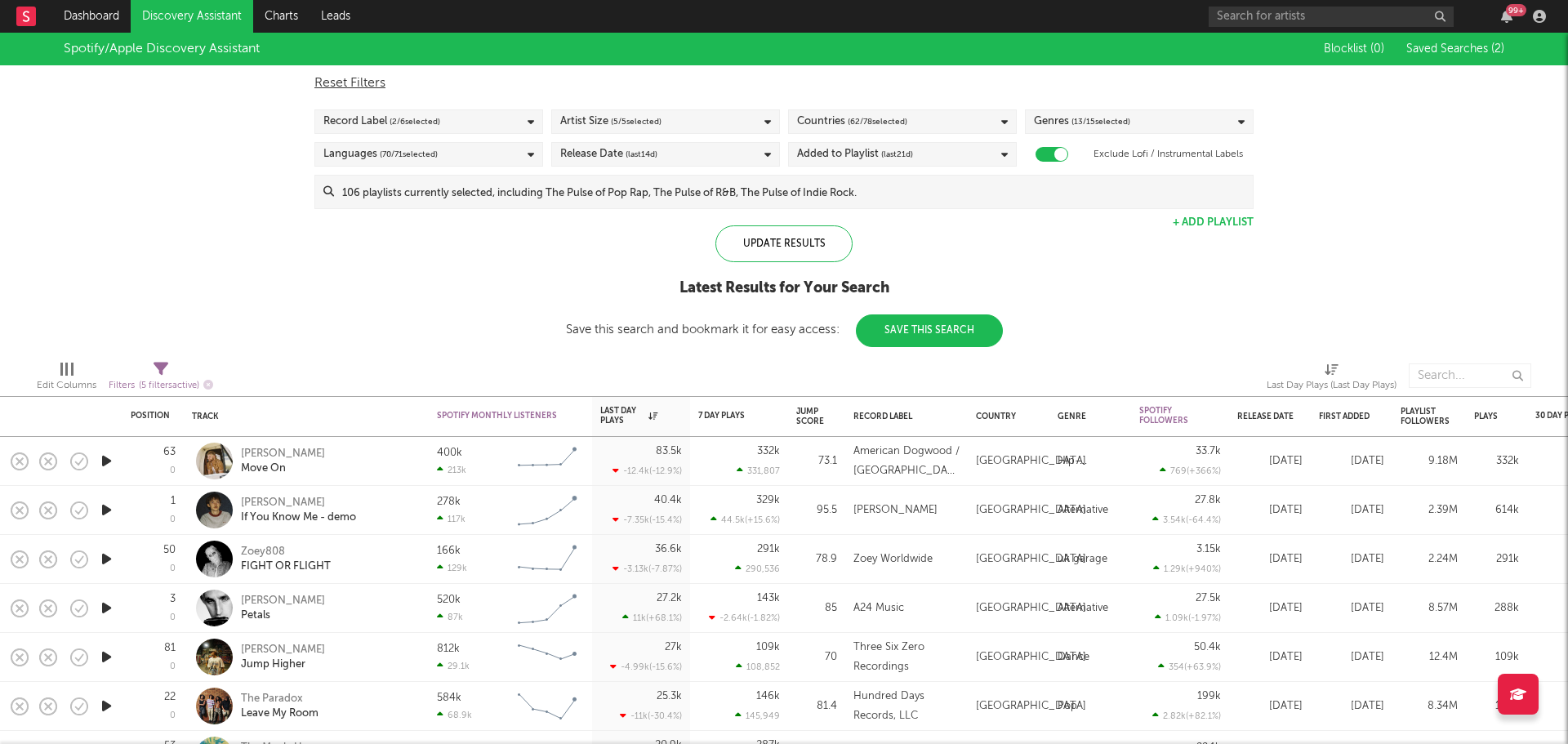
click at [107, 511] on icon "button" at bounding box center [107, 509] width 17 height 21
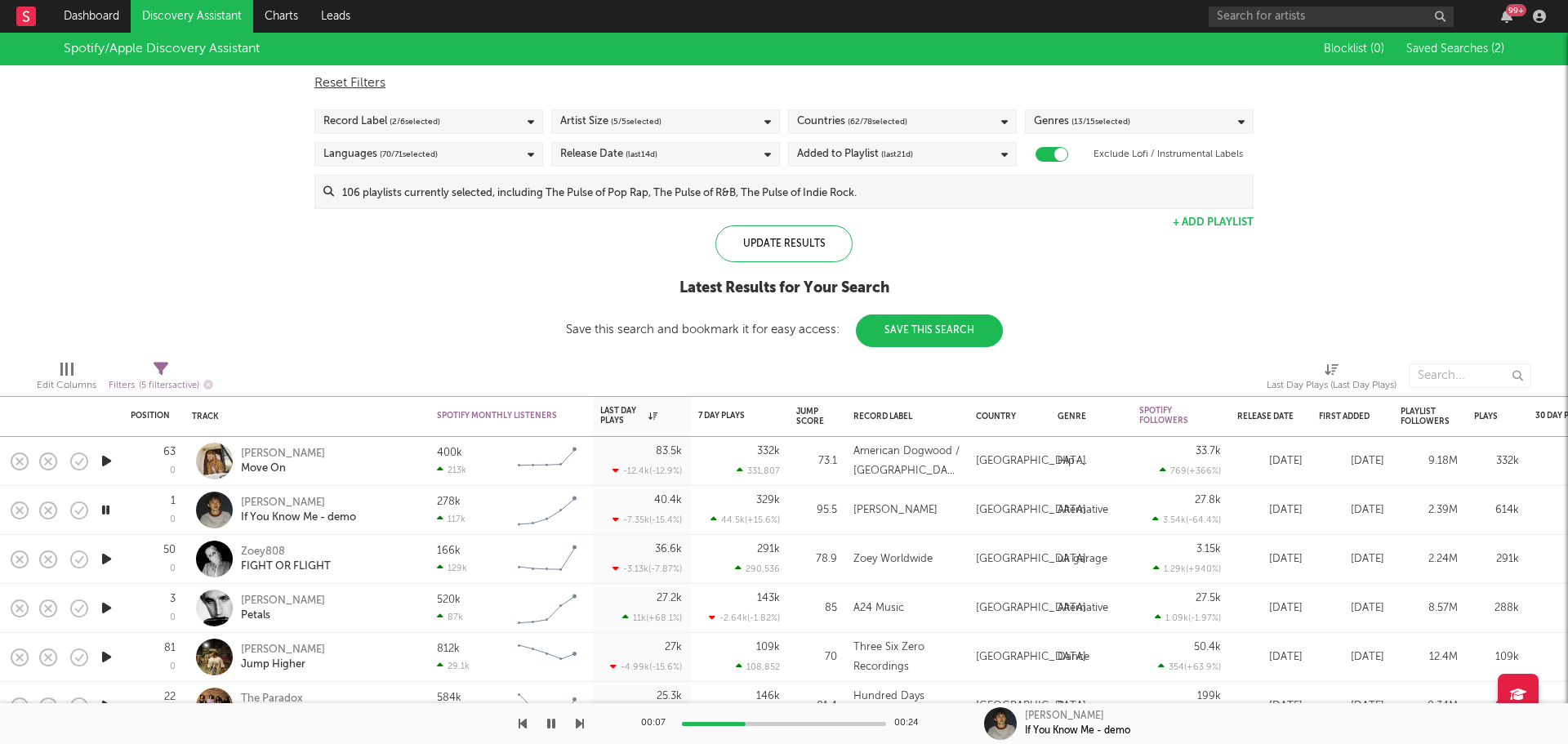
click at [105, 554] on icon "button" at bounding box center [107, 559] width 17 height 21
click at [821, 420] on div "Jump Score" at bounding box center [810, 416] width 28 height 20
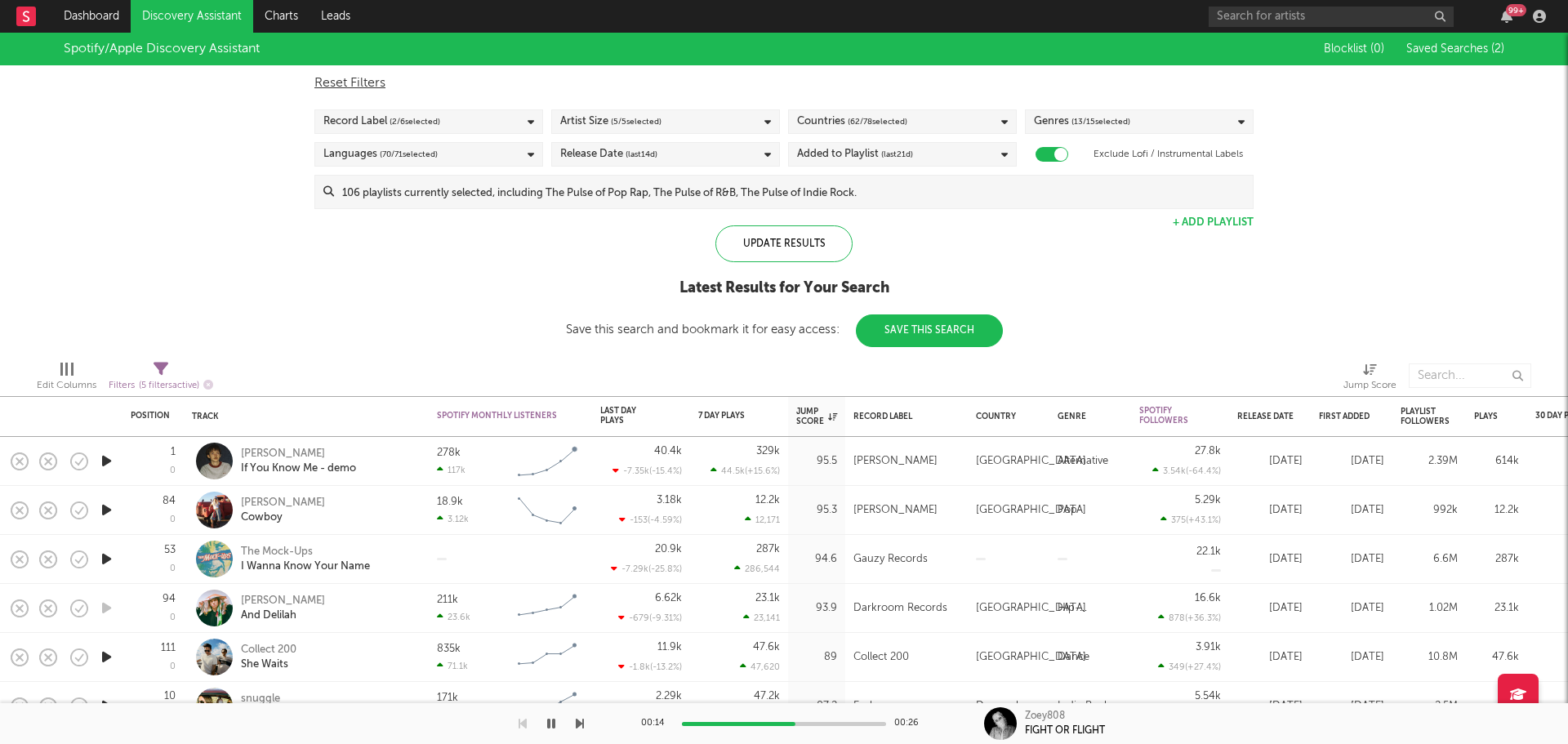
click at [110, 457] on icon "button" at bounding box center [107, 460] width 17 height 21
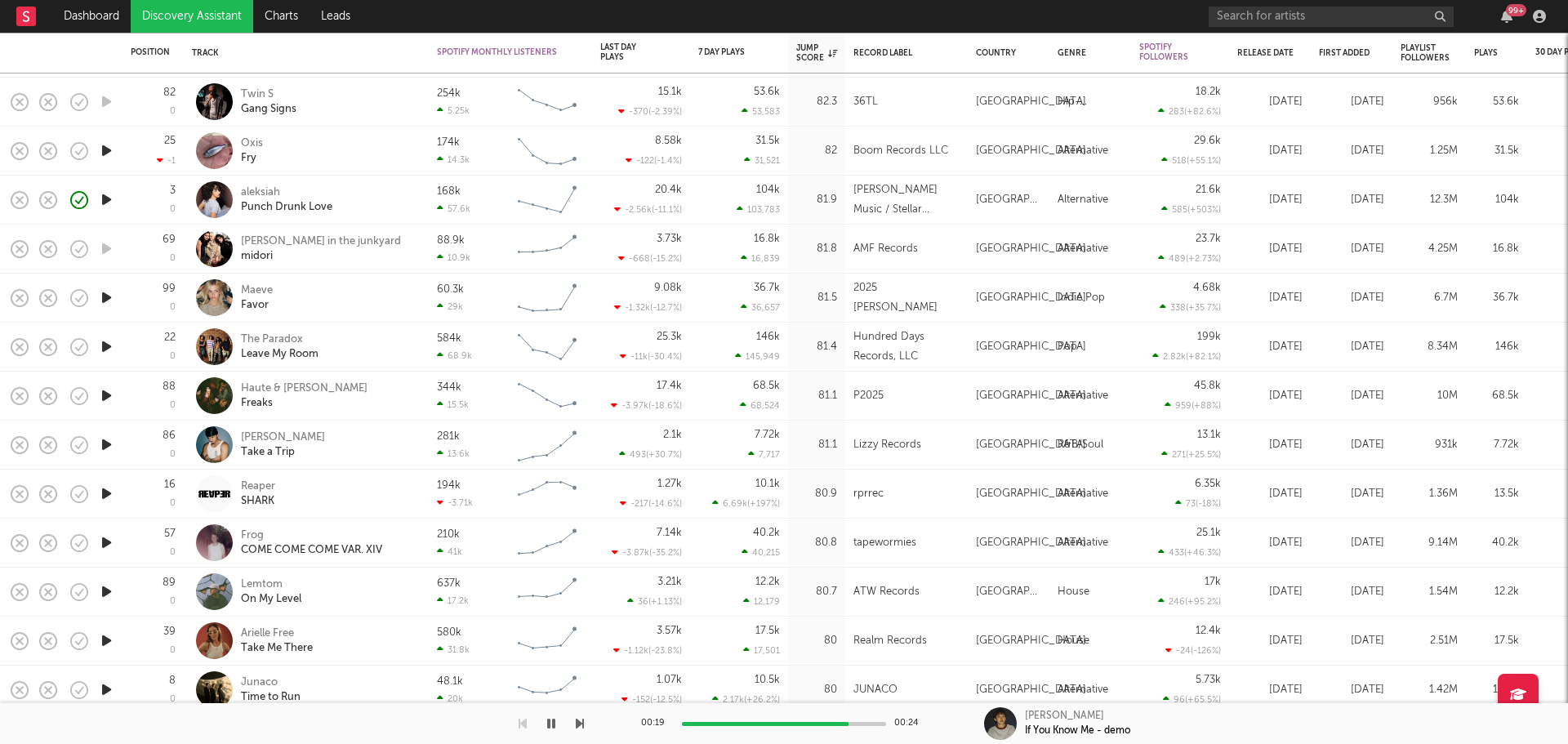
click at [111, 391] on icon "button" at bounding box center [107, 395] width 17 height 21
click at [123, 440] on div "86 0" at bounding box center [154, 445] width 61 height 49
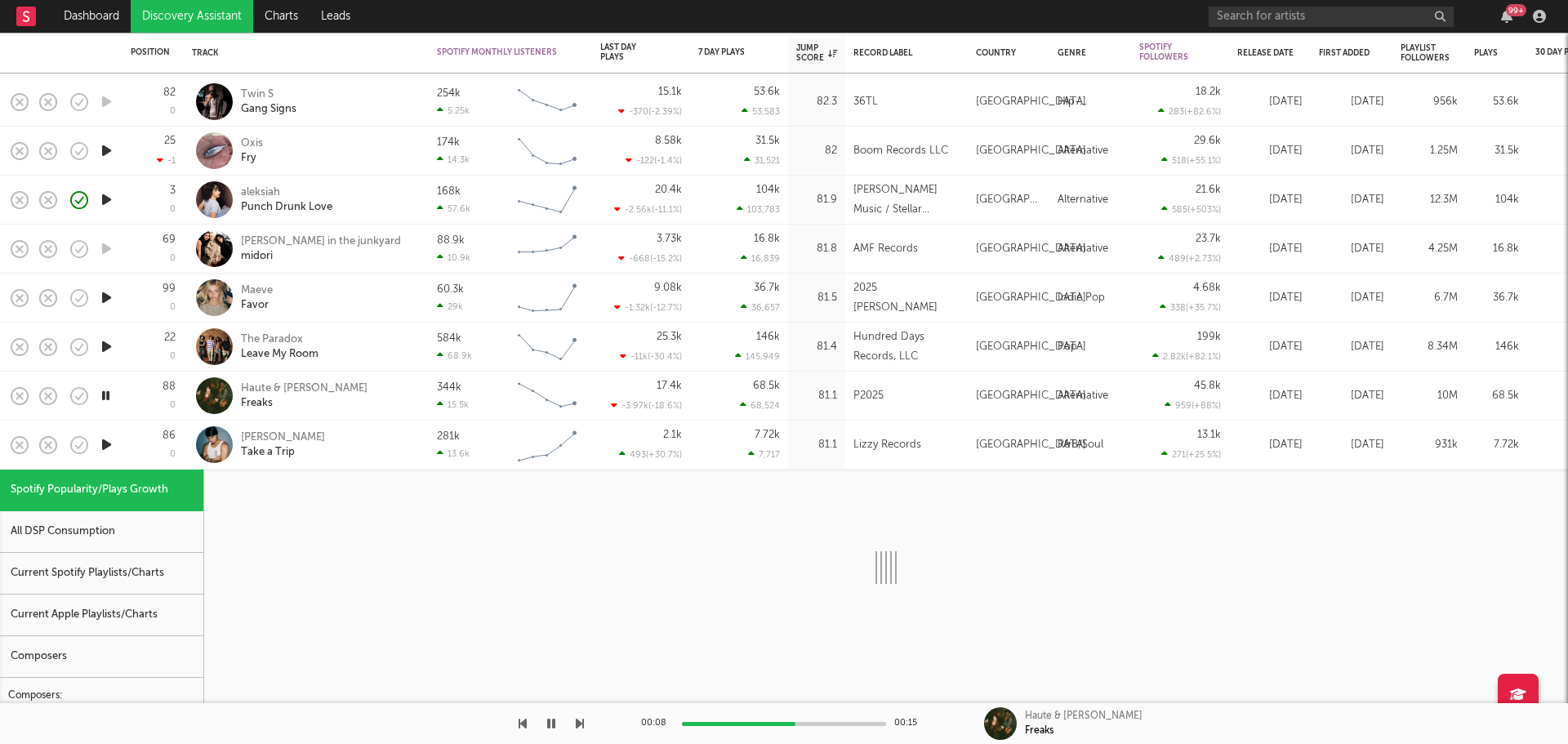
click at [107, 440] on icon "button" at bounding box center [107, 444] width 17 height 21
click at [134, 435] on div "86 0" at bounding box center [154, 444] width 45 height 48
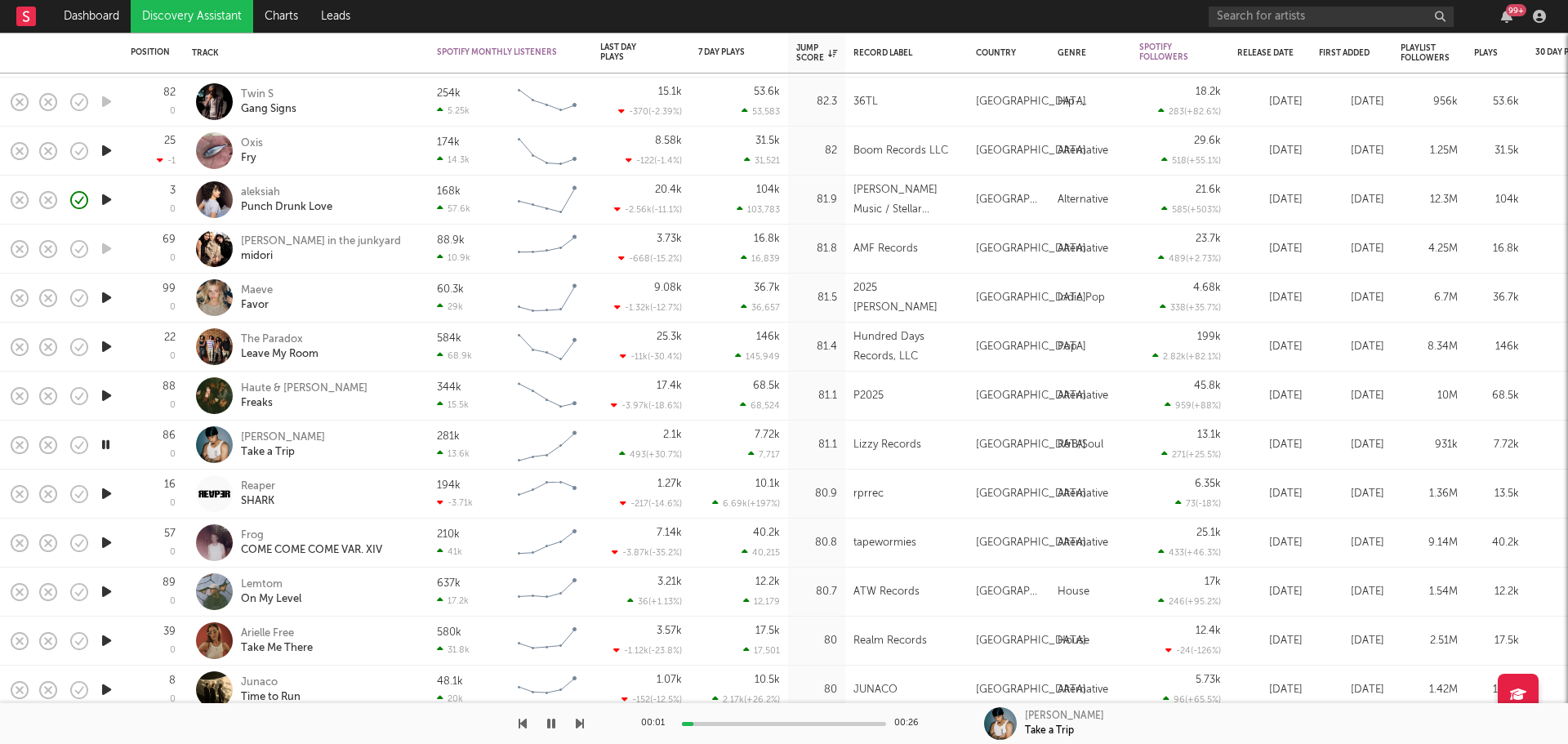
click at [106, 294] on icon "button" at bounding box center [107, 297] width 17 height 21
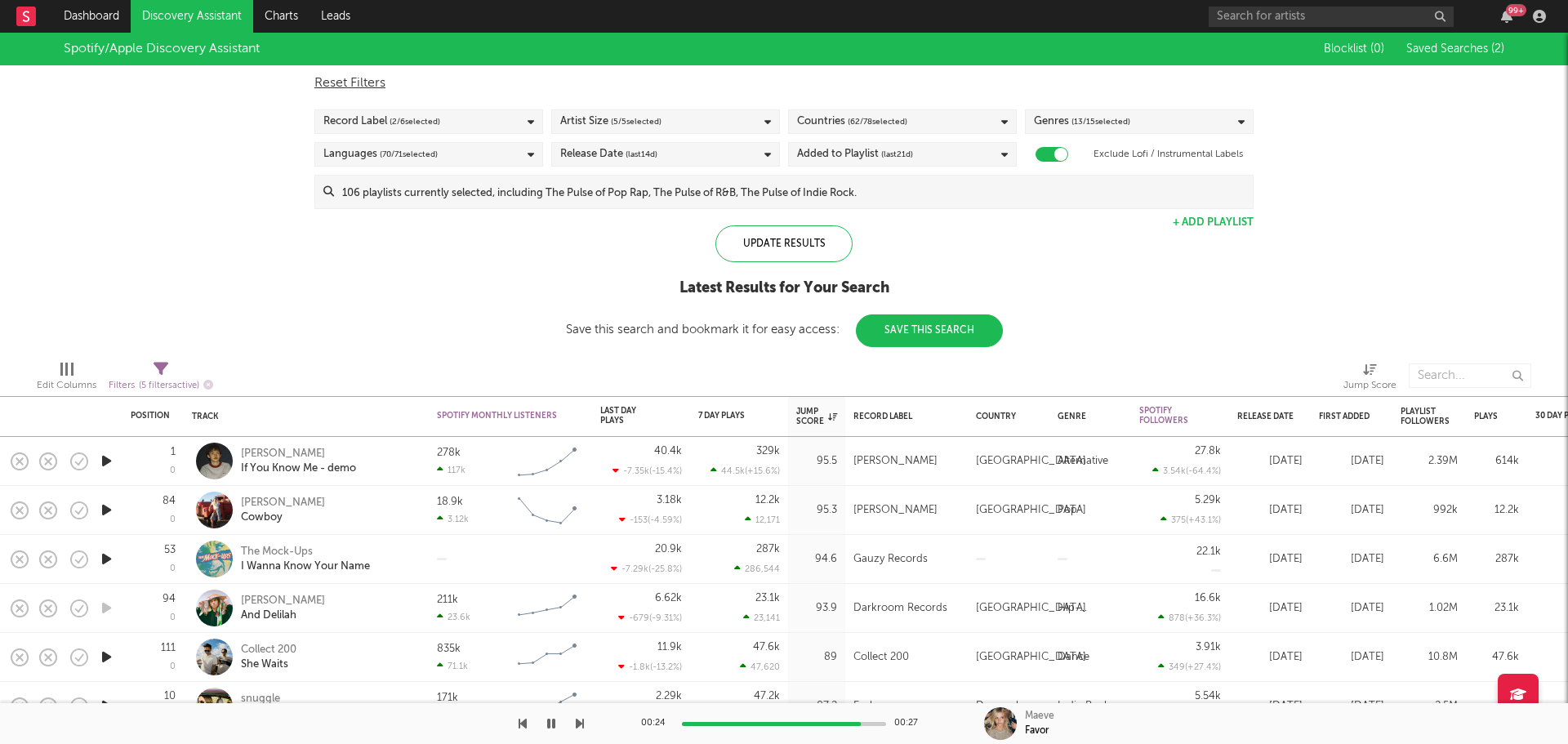
click at [551, 720] on icon "button" at bounding box center [551, 723] width 8 height 13
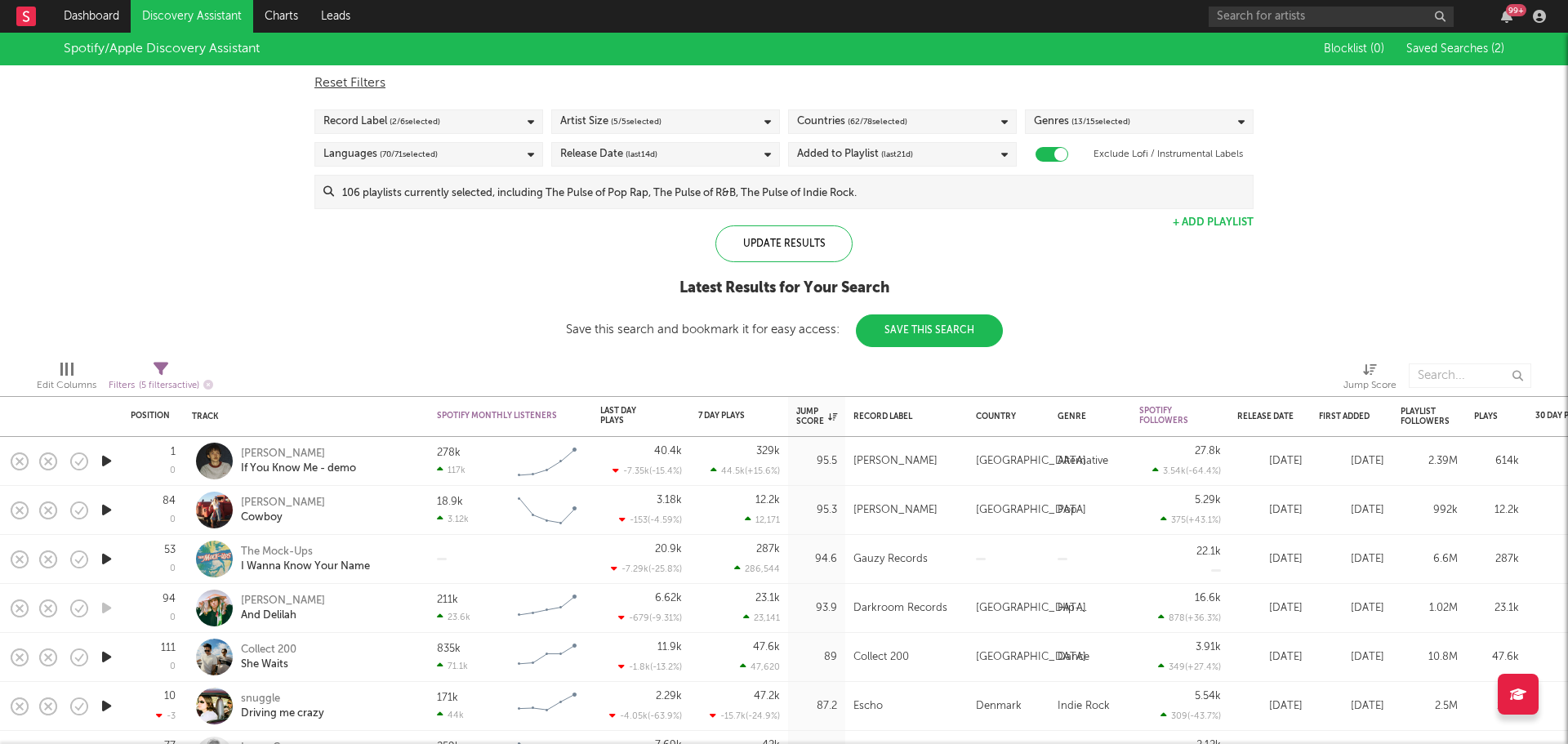
click at [107, 457] on icon "button" at bounding box center [107, 460] width 17 height 21
click at [785, 724] on div at bounding box center [784, 723] width 204 height 5
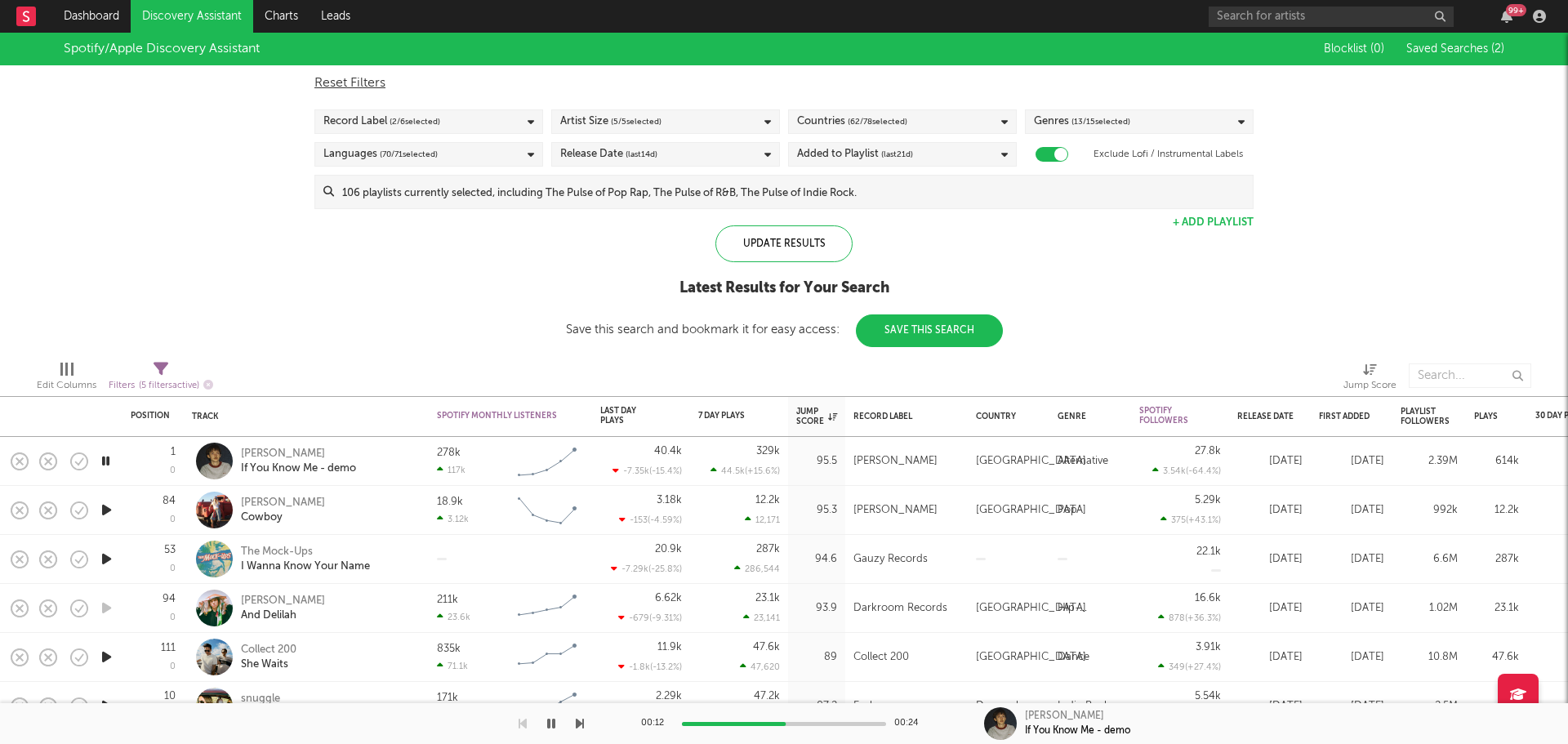
click at [788, 721] on div at bounding box center [784, 723] width 204 height 5
click at [549, 723] on icon "button" at bounding box center [551, 723] width 8 height 13
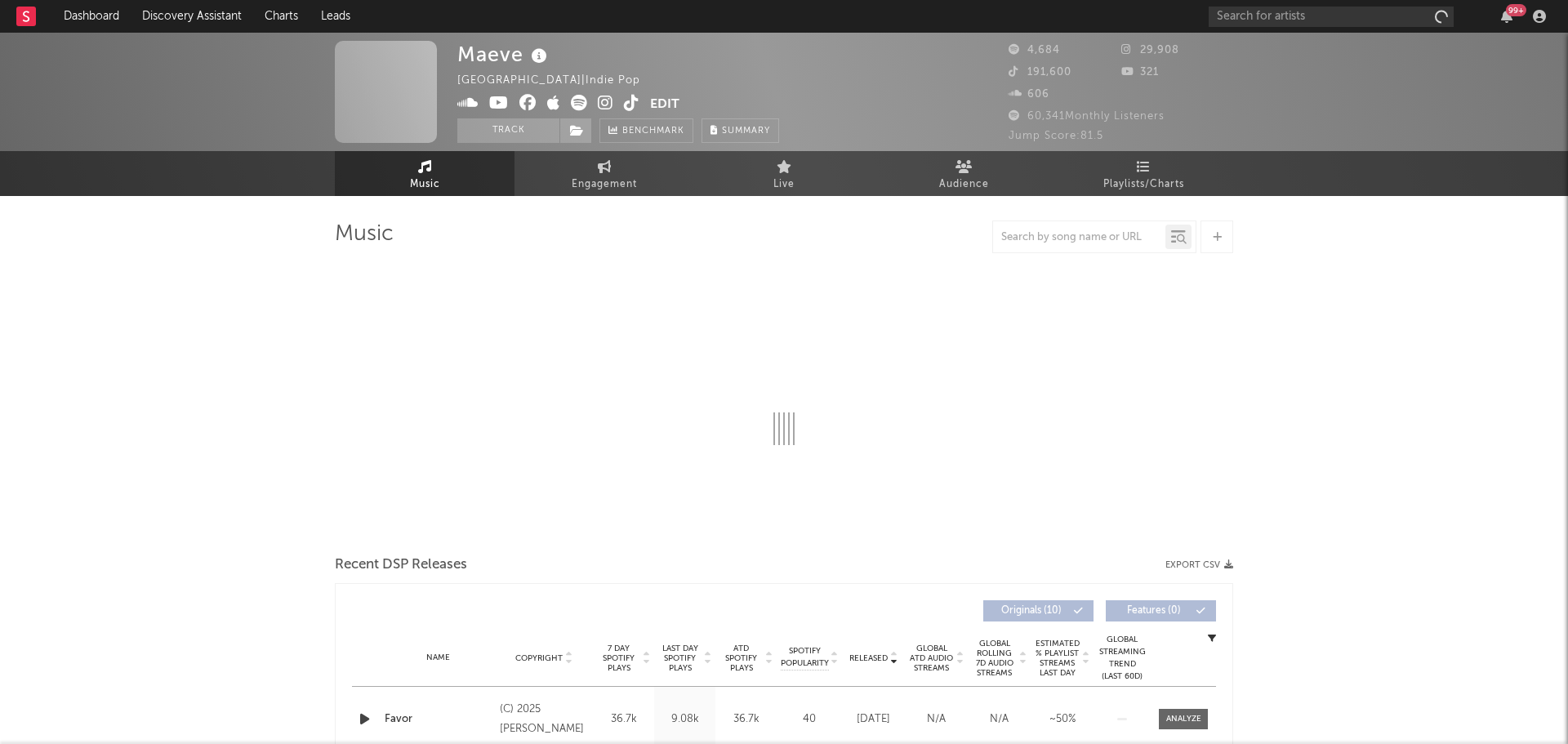
select select "1w"
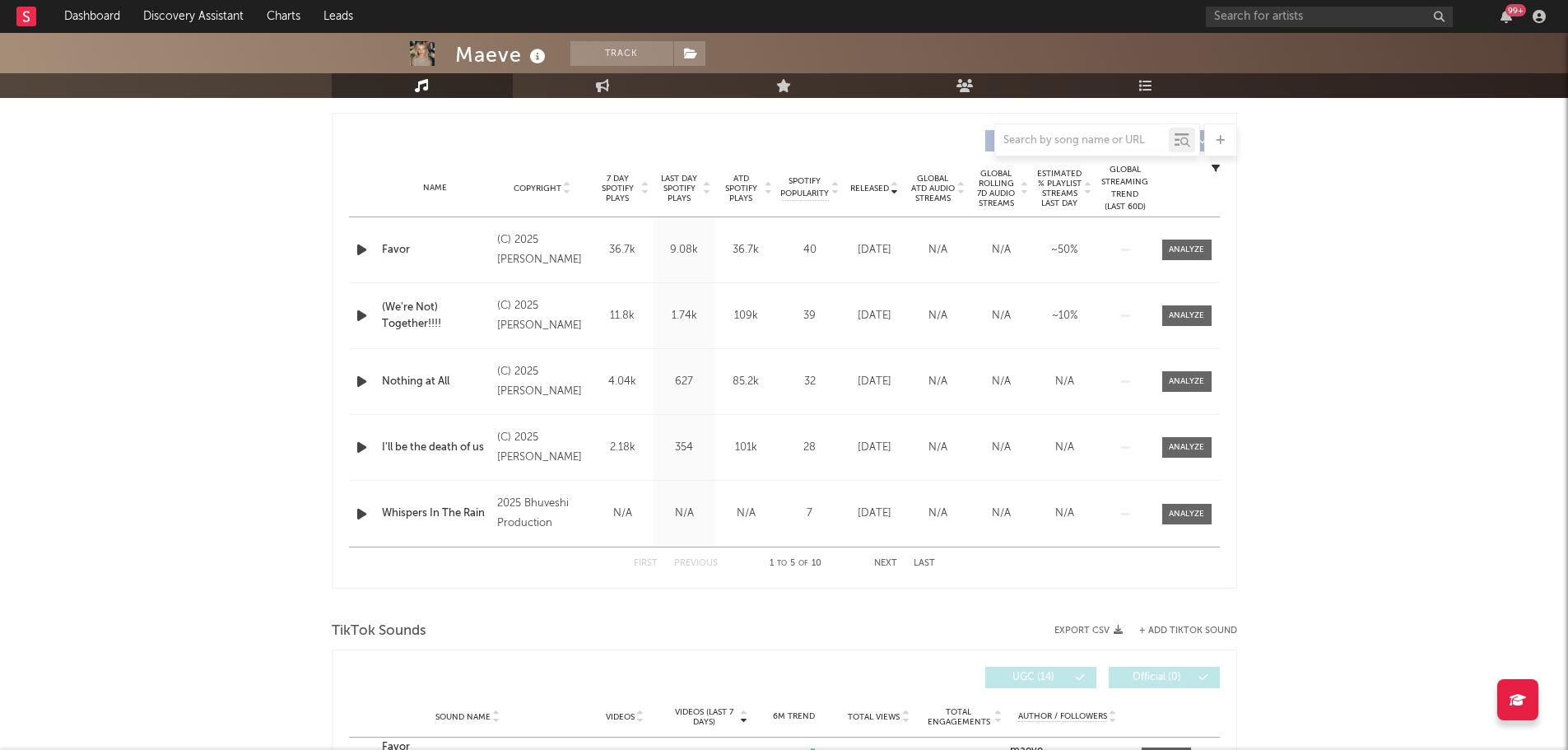
scroll to position [576, 0]
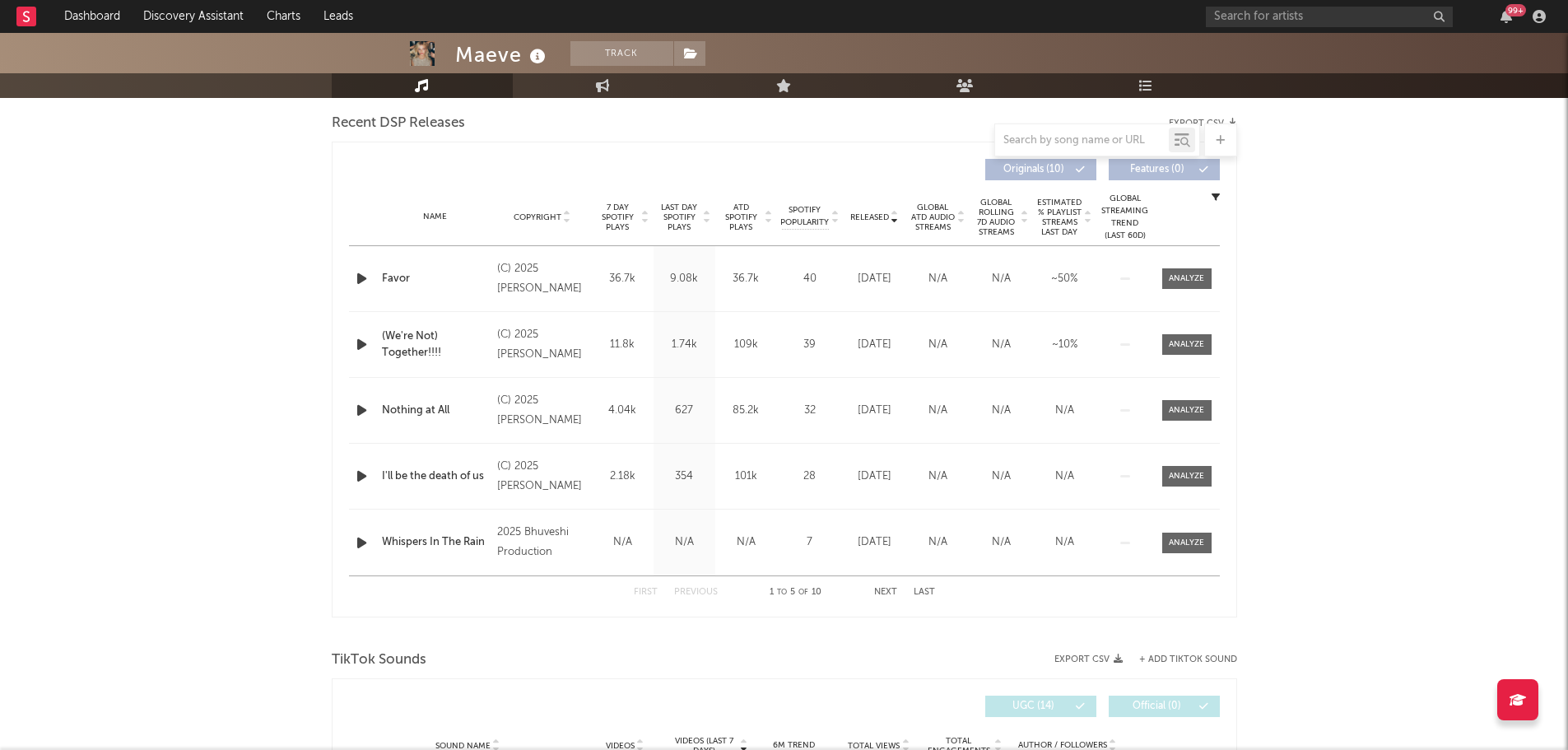
click at [874, 215] on span "Released" at bounding box center [869, 217] width 39 height 10
